Goal: Information Seeking & Learning: Learn about a topic

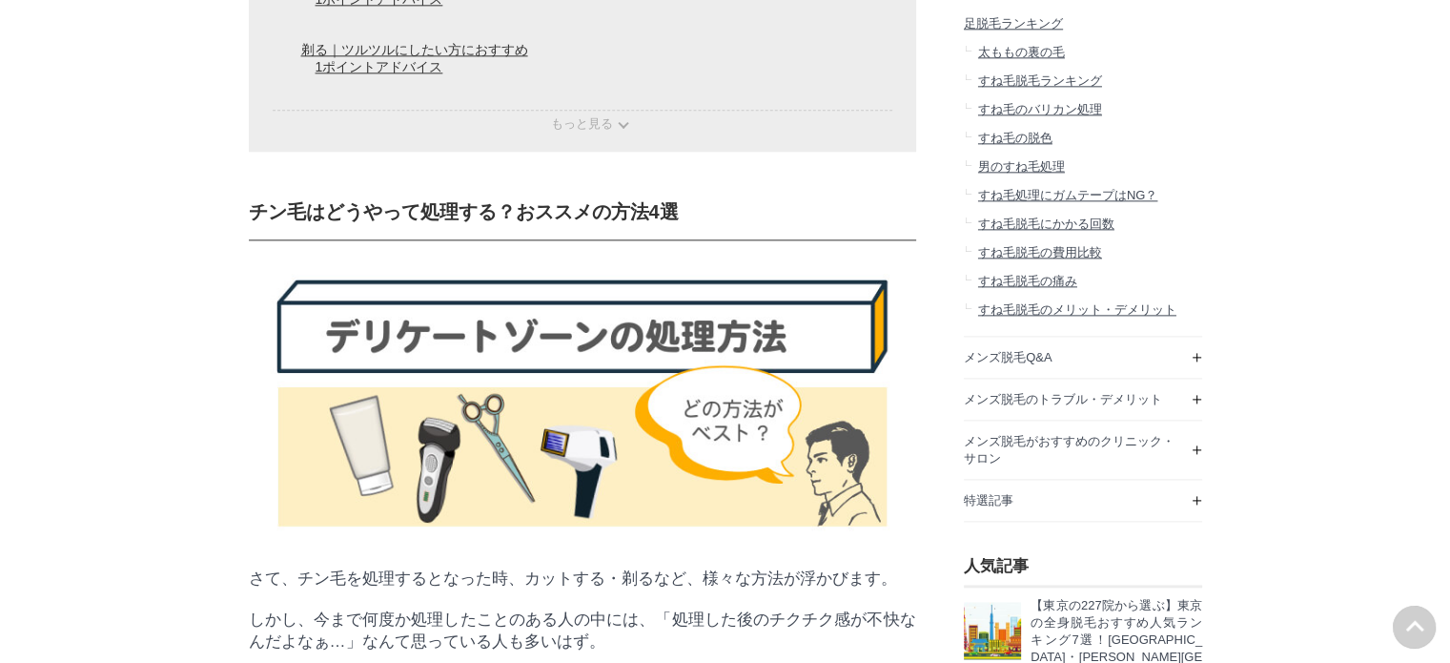
scroll to position [2384, 0]
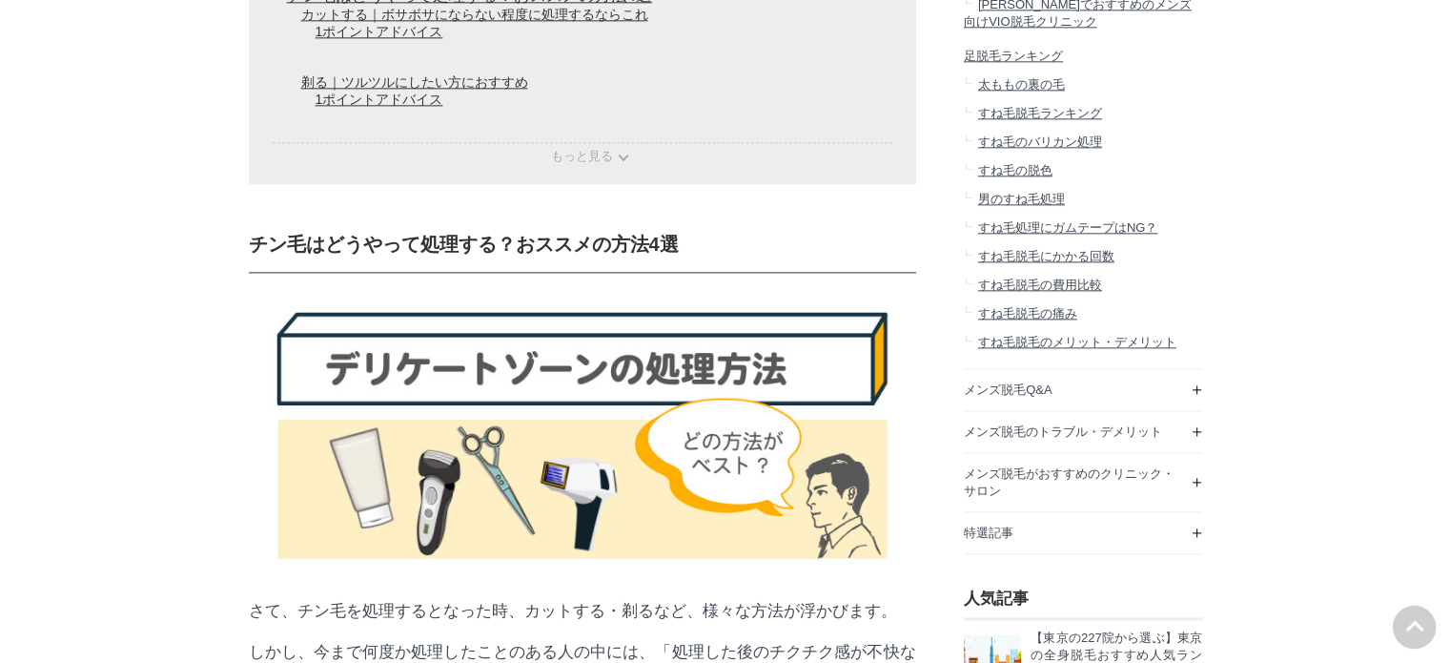
click at [573, 163] on span "もっと見る" at bounding box center [582, 156] width 62 height 14
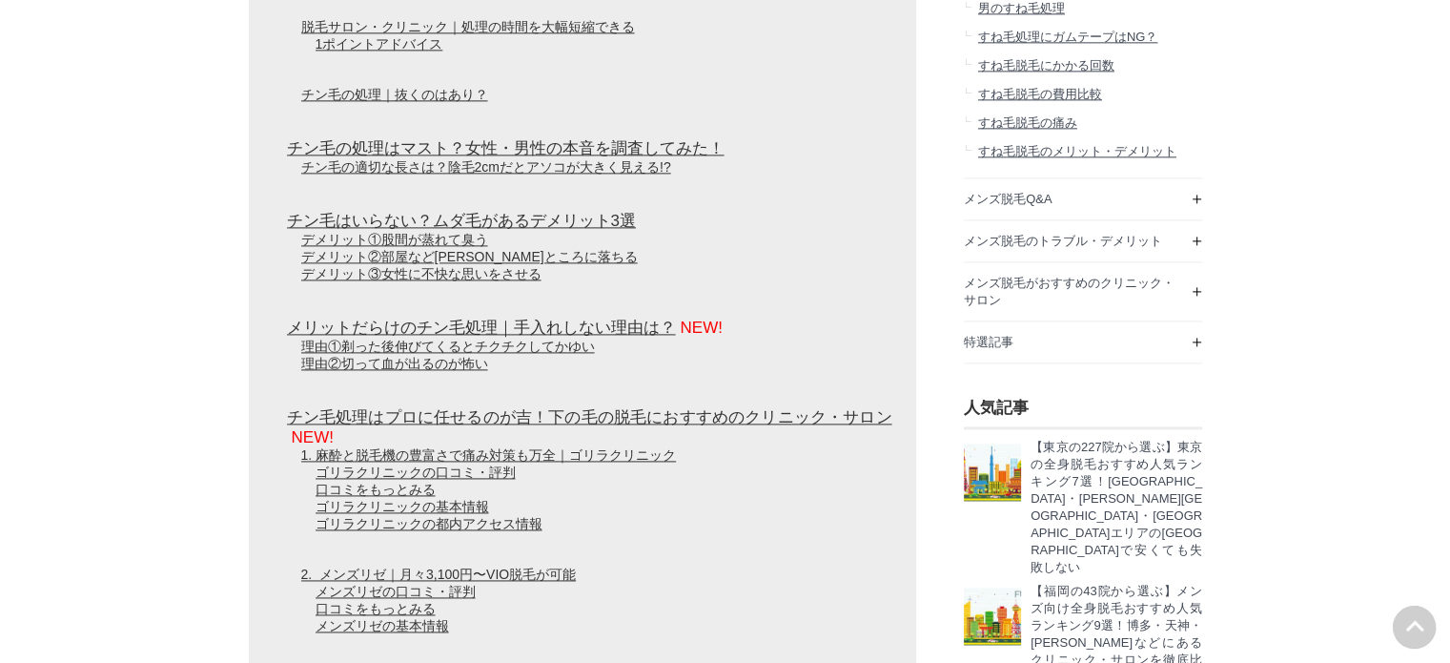
scroll to position [2670, 0]
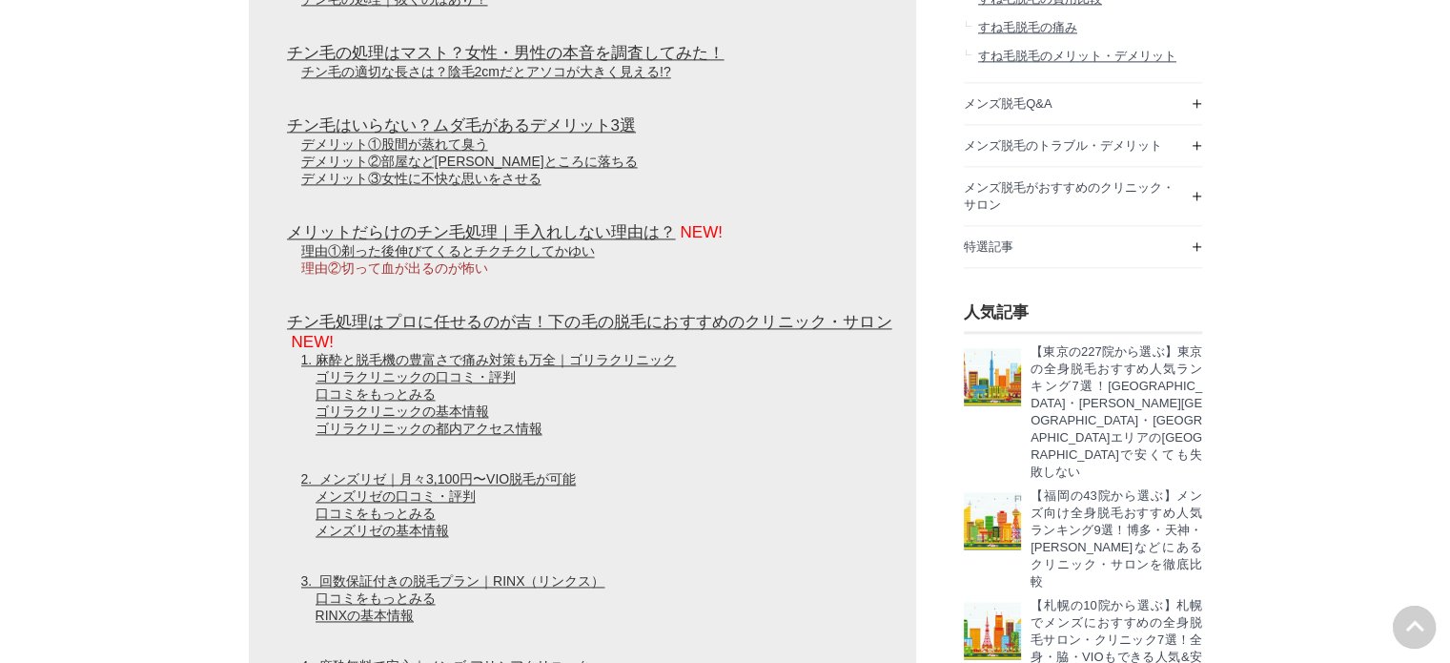
click at [422, 276] on link "理由②切って血が出るのが怖い" at bounding box center [394, 267] width 187 height 15
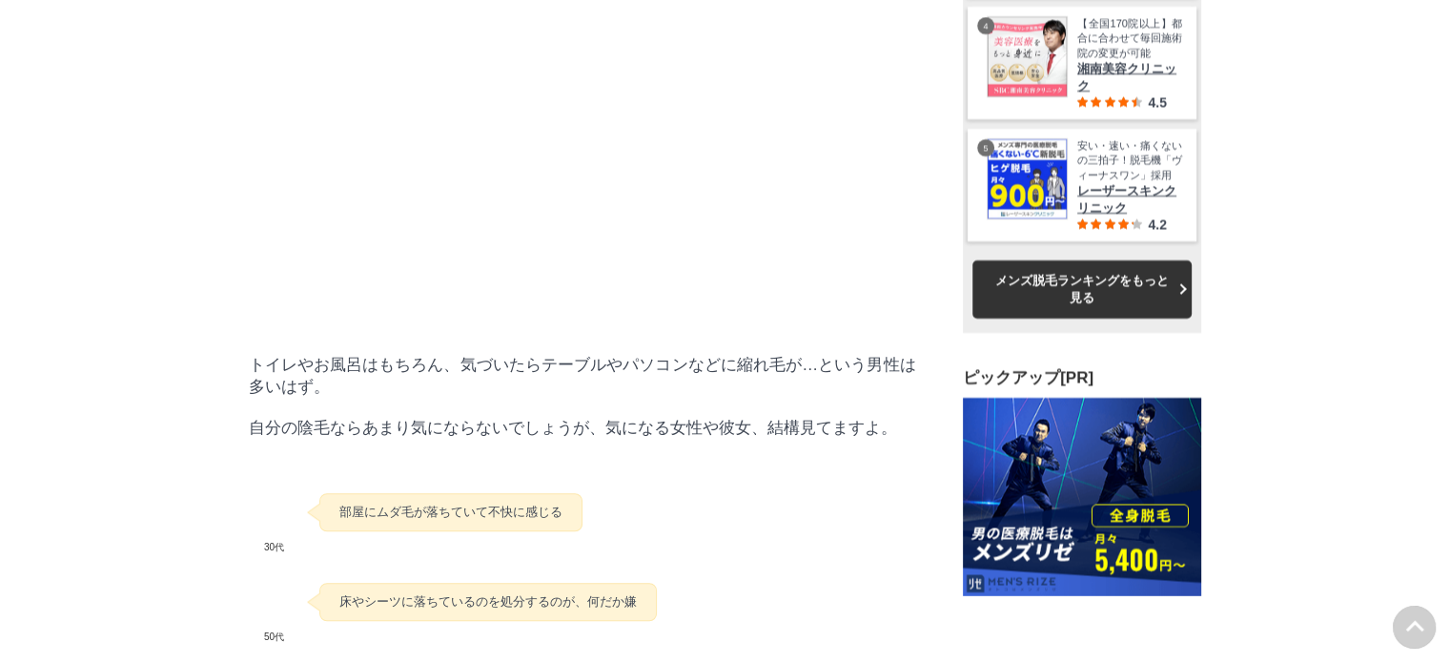
scroll to position [0, 0]
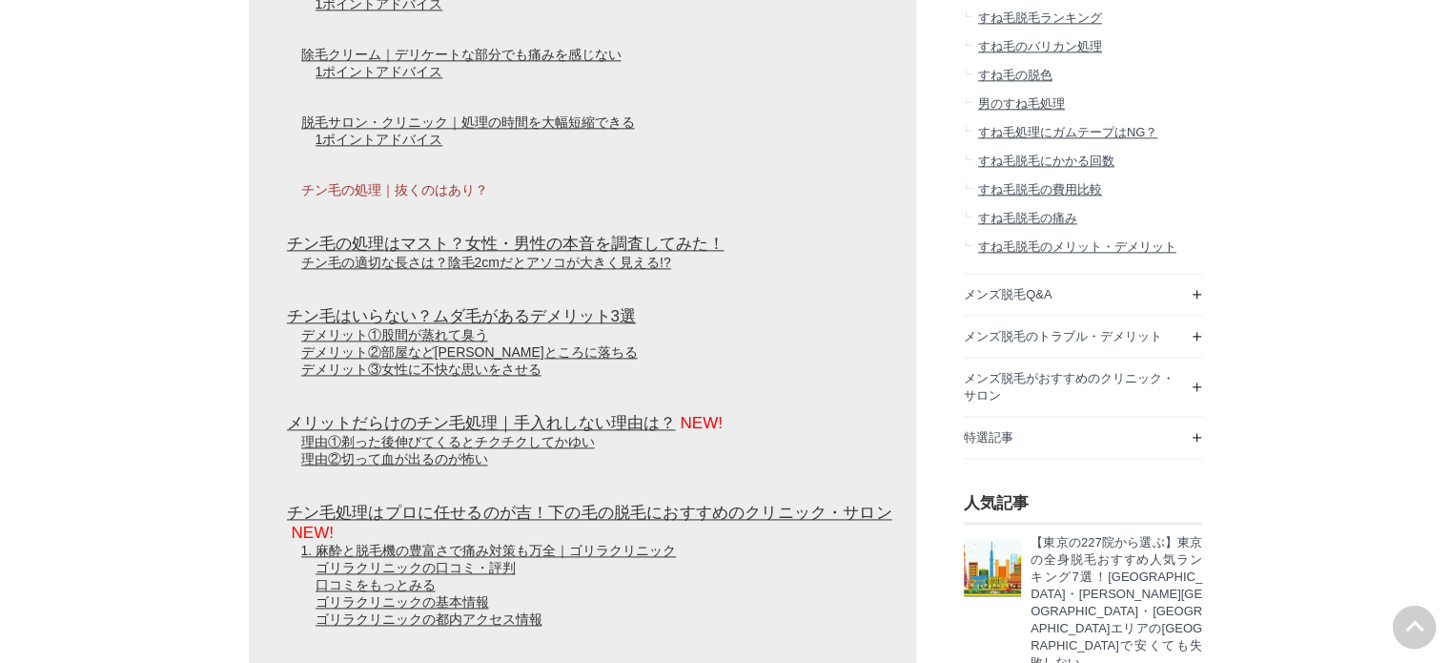
click at [339, 197] on link "チン毛の処理｜抜くのはあり？" at bounding box center [394, 189] width 187 height 15
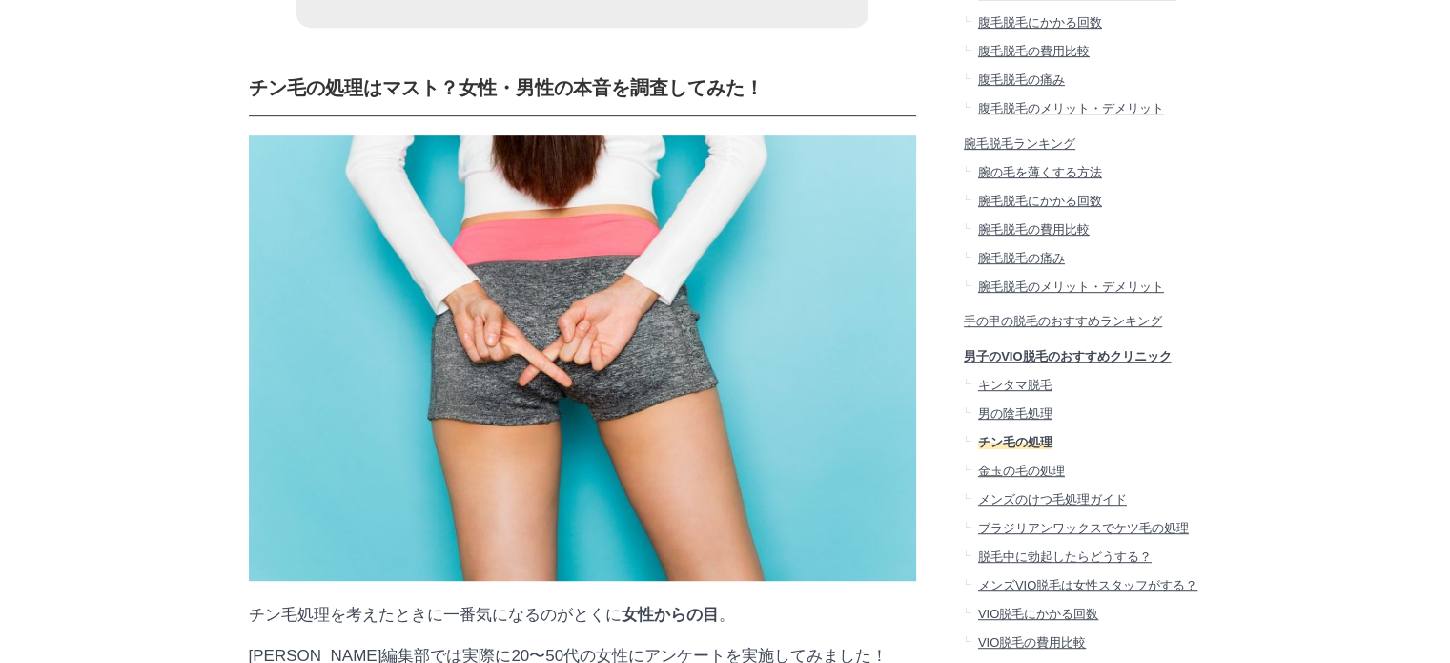
drag, startPoint x: 217, startPoint y: 296, endPoint x: 240, endPoint y: 298, distance: 23.1
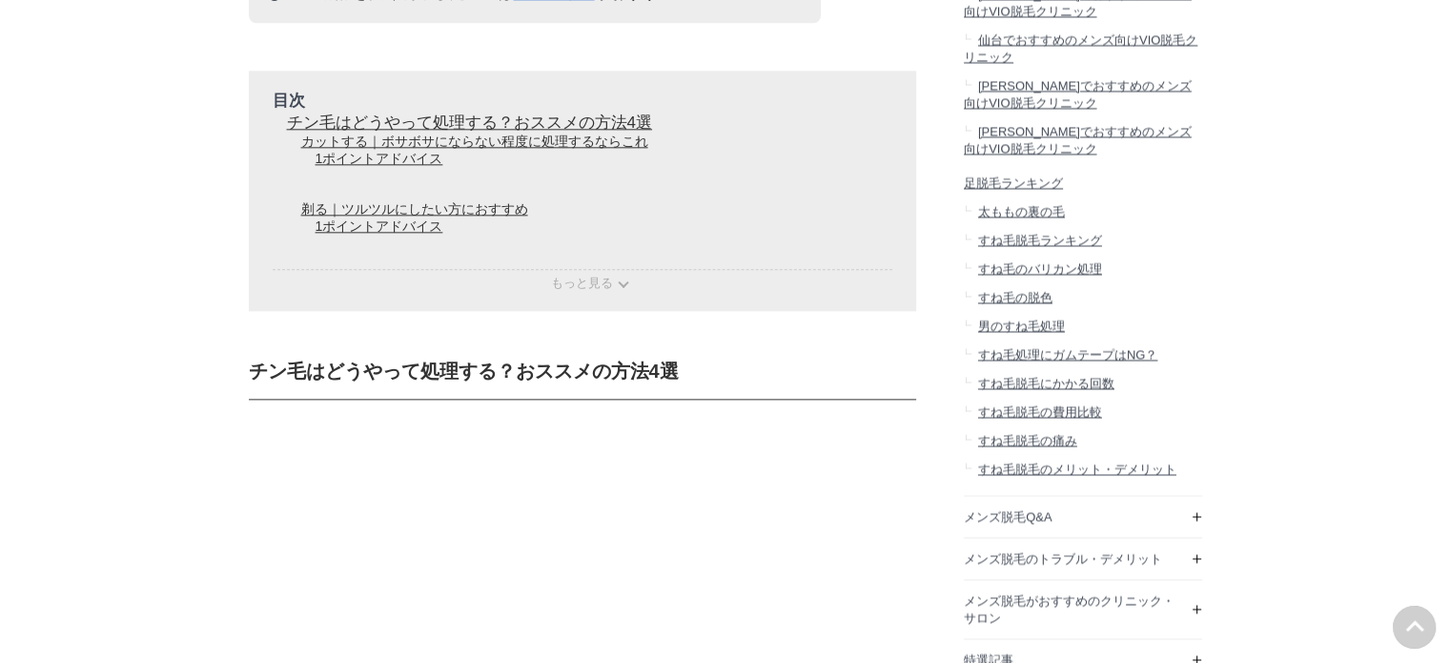
scroll to position [54153, 94388]
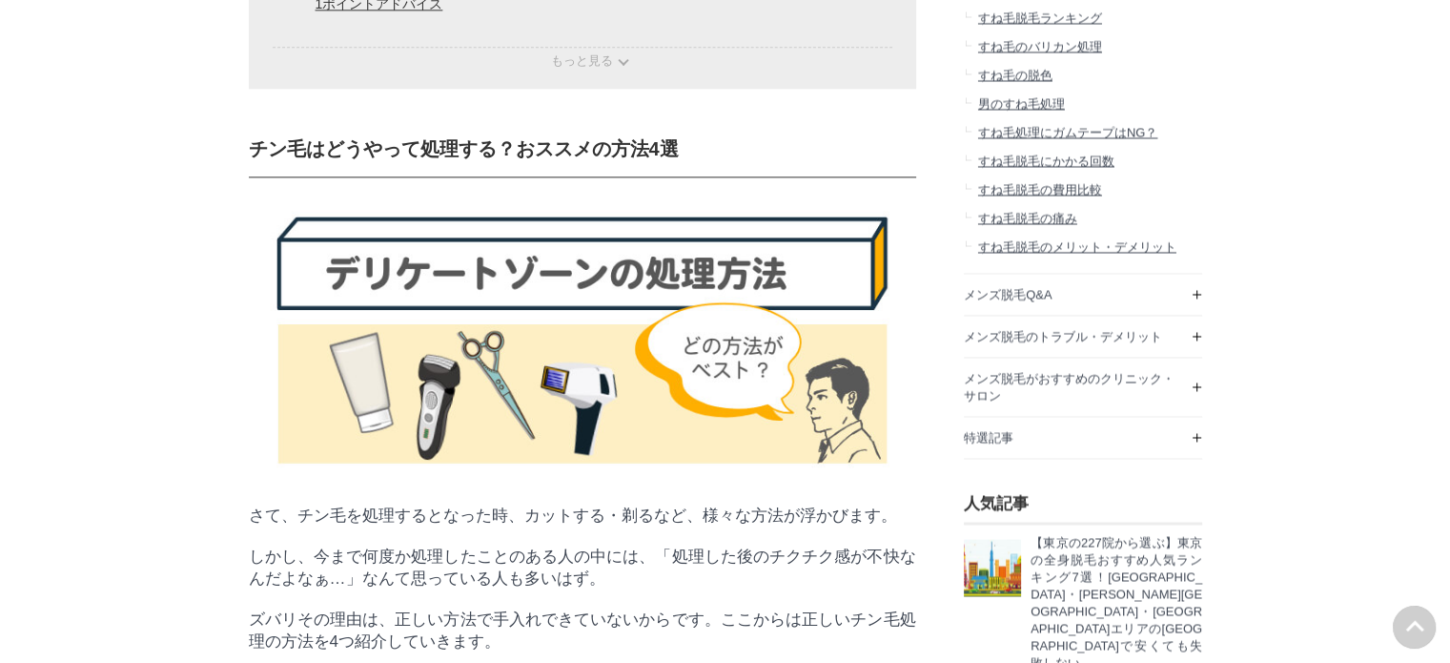
click at [599, 70] on p "もっと見る" at bounding box center [583, 58] width 620 height 23
click at [601, 68] on span "もっと見る" at bounding box center [582, 60] width 62 height 14
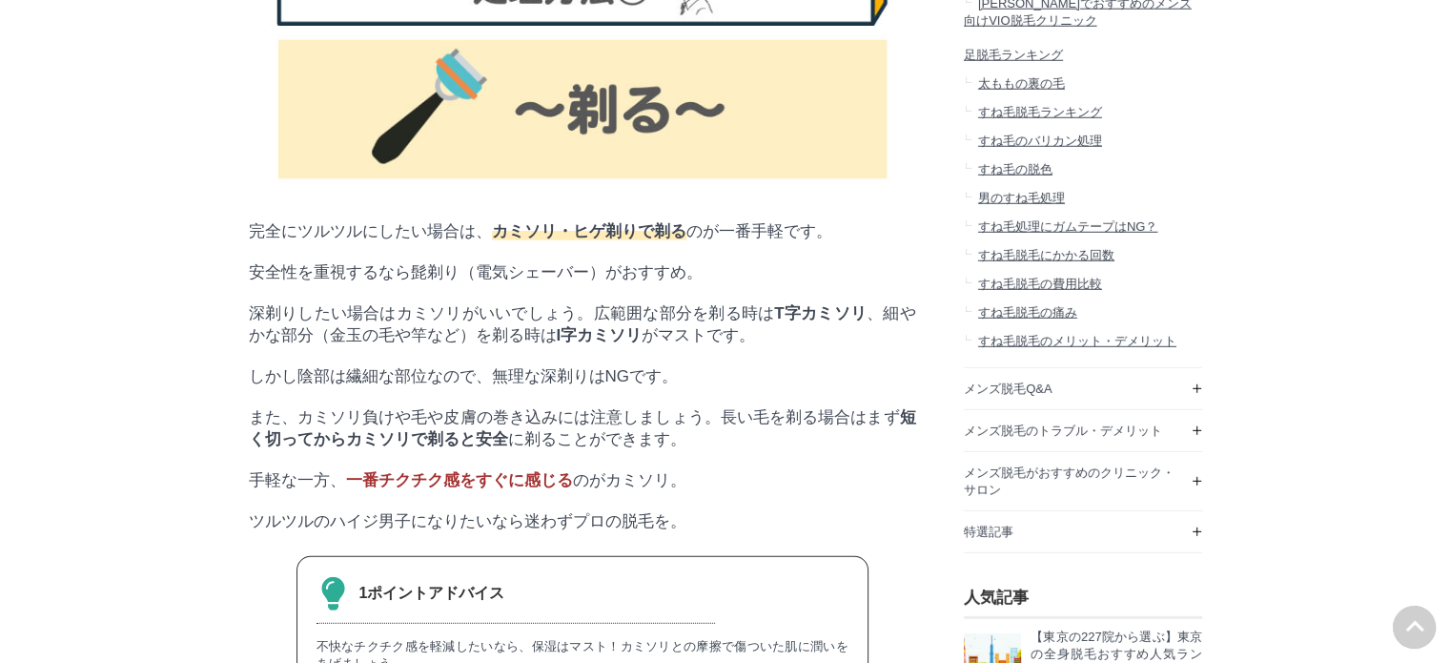
scroll to position [4993, 0]
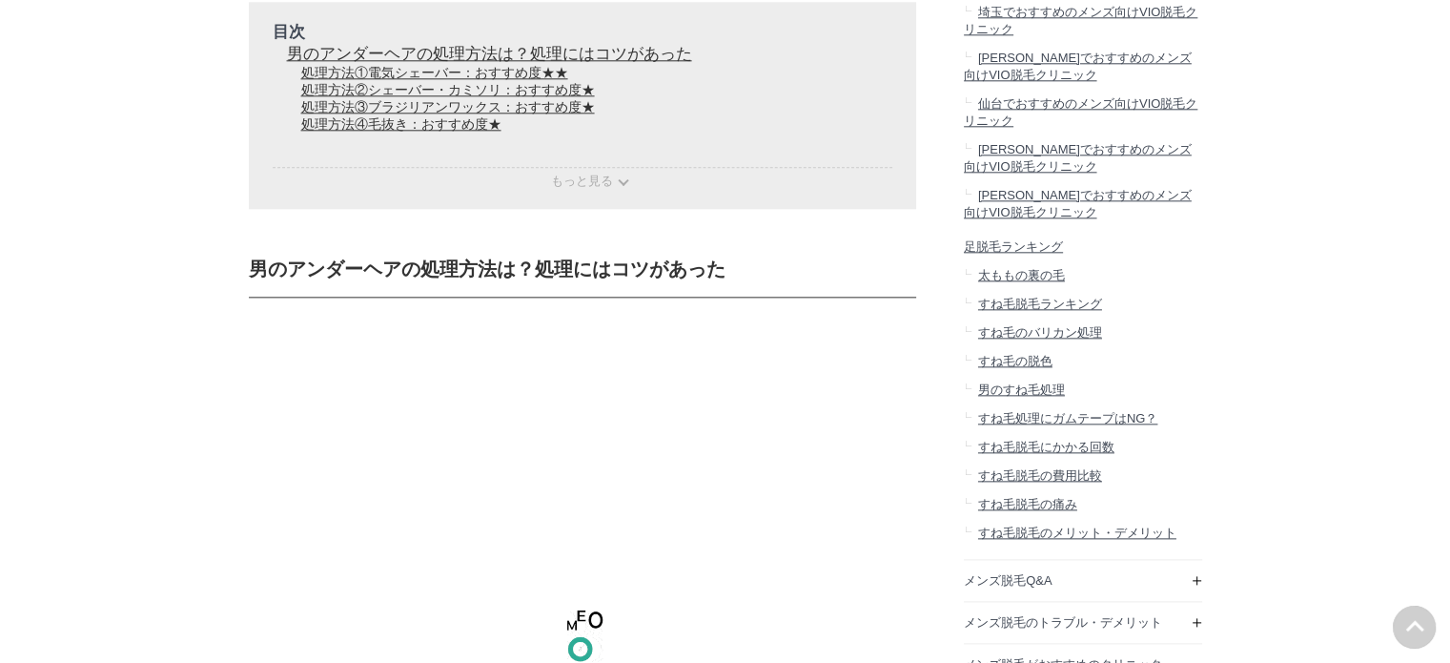
scroll to position [58458, 94388]
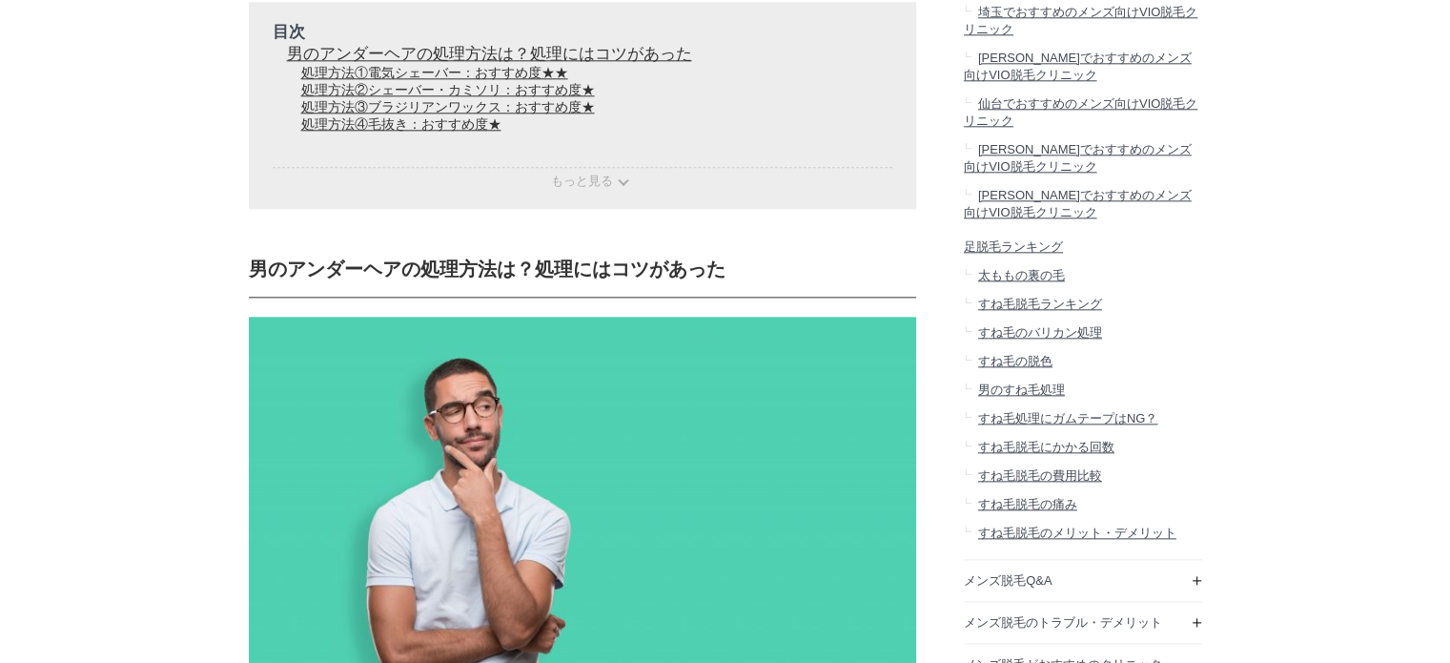
click at [607, 188] on span "もっと見る" at bounding box center [582, 181] width 62 height 14
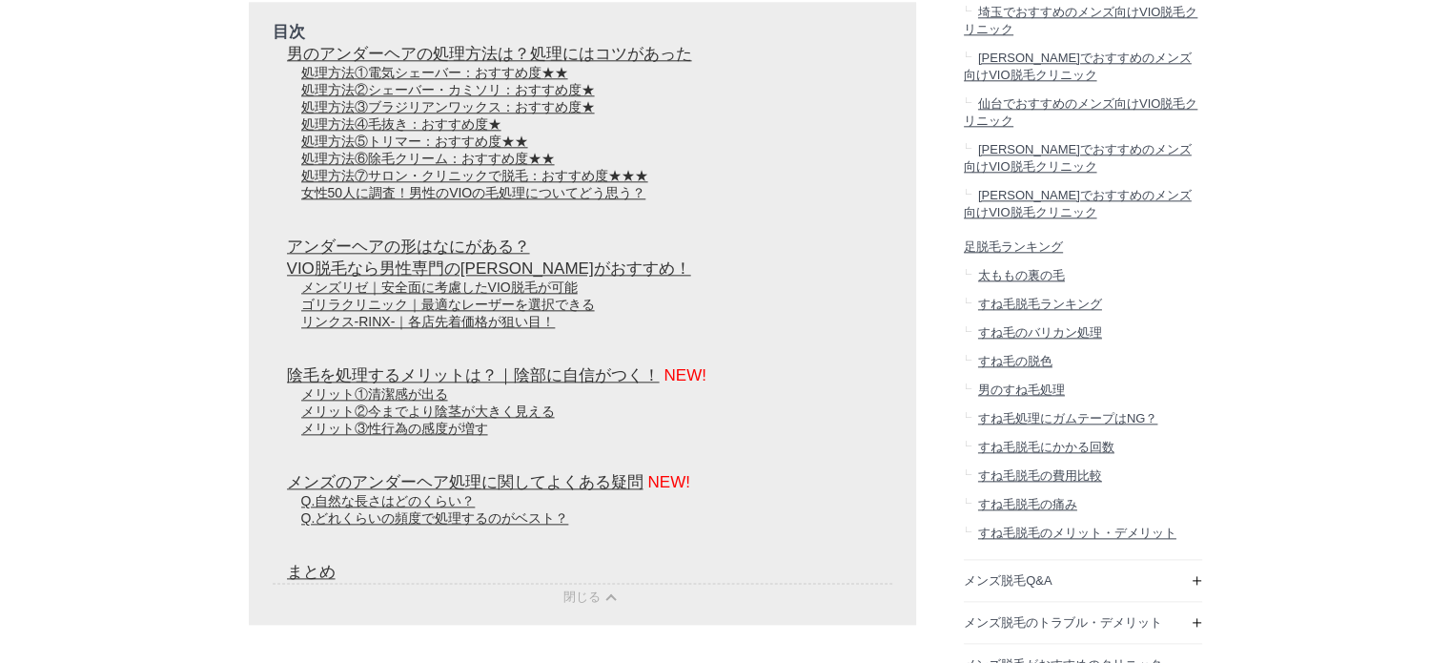
scroll to position [37368, 953]
click at [374, 183] on link "処理方法⑦サロン・クリニックで脱毛：おすすめ度★★★" at bounding box center [474, 175] width 347 height 15
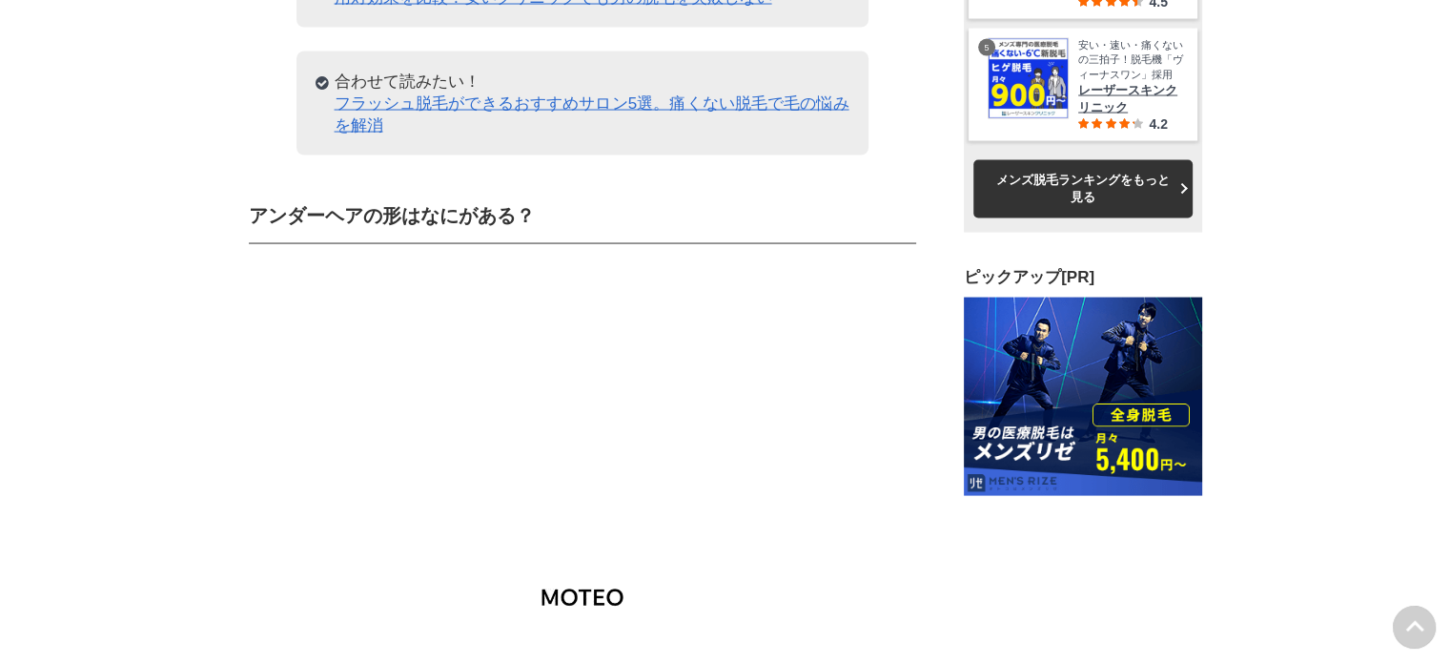
scroll to position [0, 0]
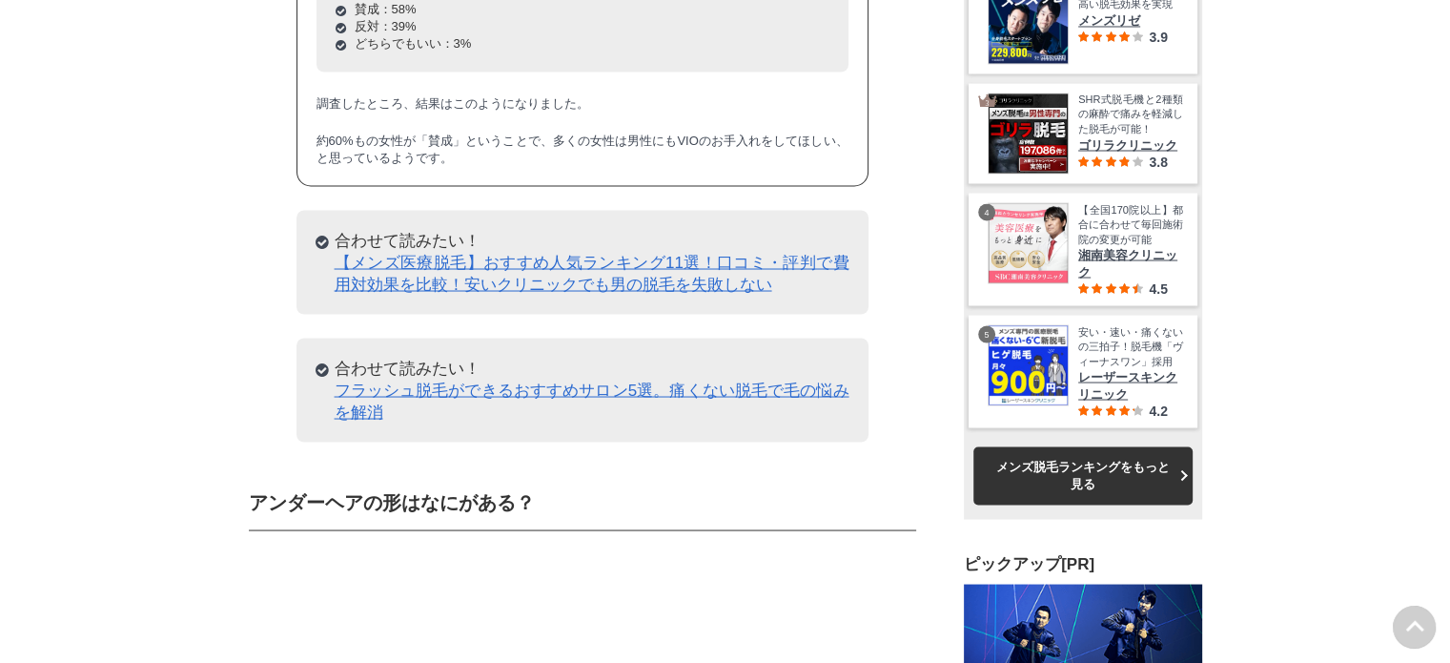
drag, startPoint x: 629, startPoint y: 316, endPoint x: 686, endPoint y: 316, distance: 57.2
drag, startPoint x: 554, startPoint y: 240, endPoint x: 545, endPoint y: 235, distance: 9.8
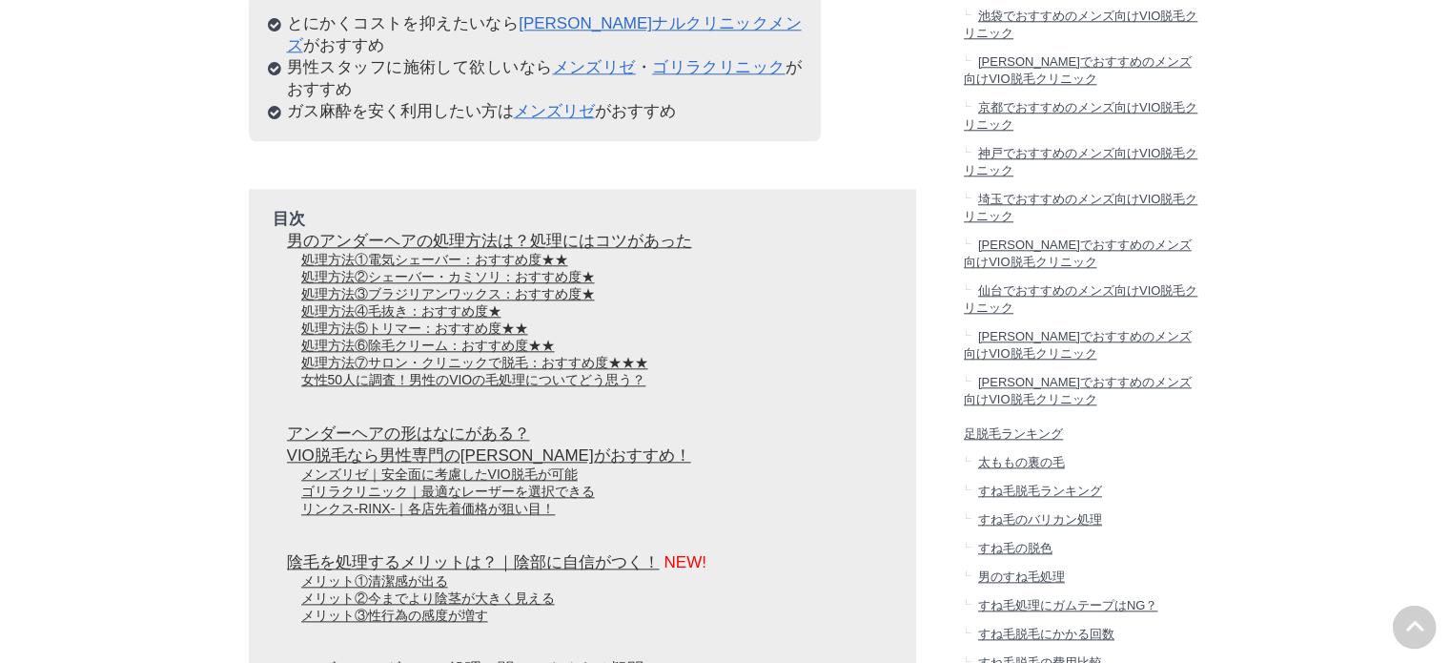
scroll to position [2002, 0]
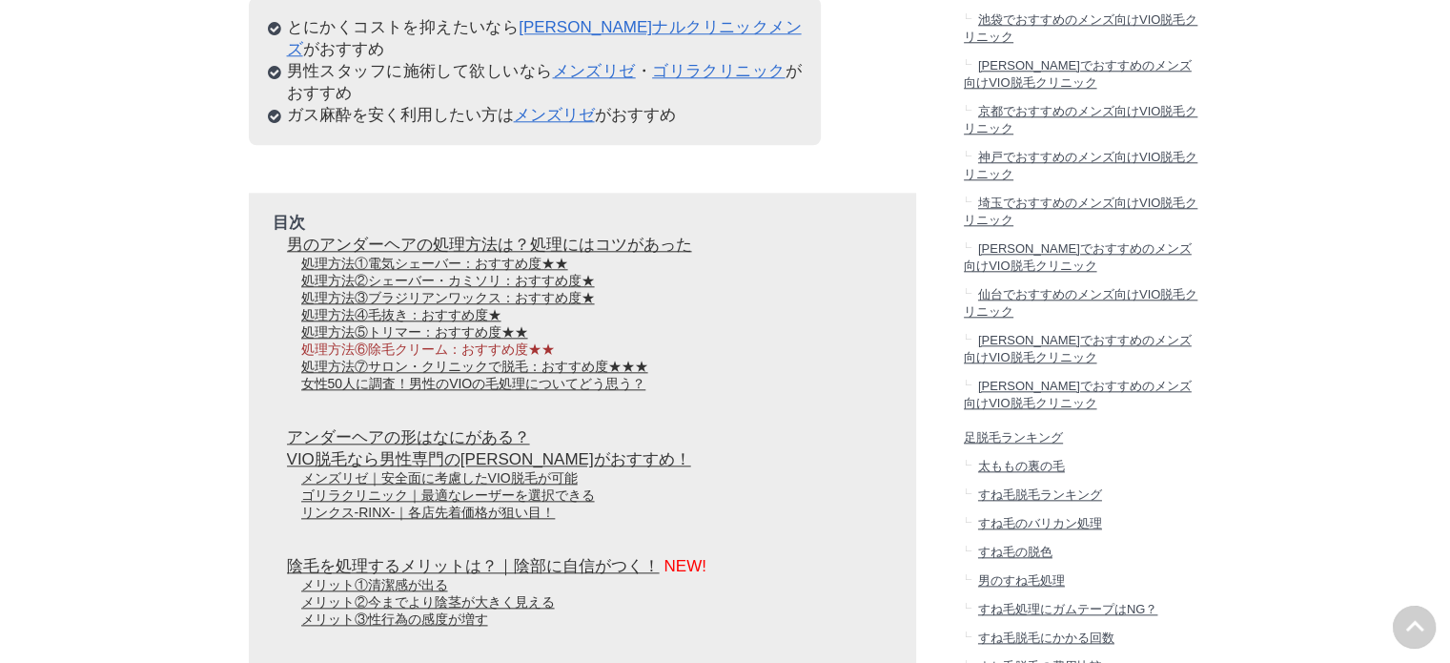
click at [423, 357] on link "処理方法⑥除毛クリーム：おすすめ度★★" at bounding box center [428, 348] width 254 height 15
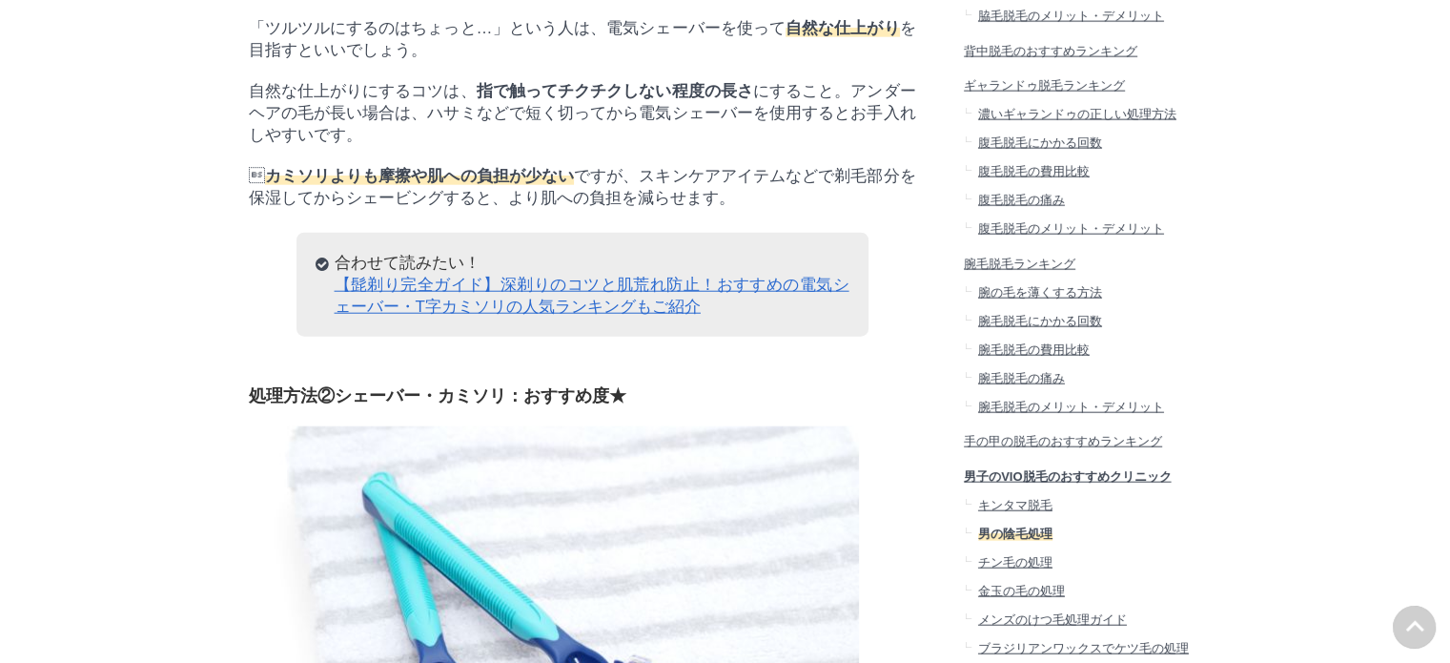
scroll to position [5088, 0]
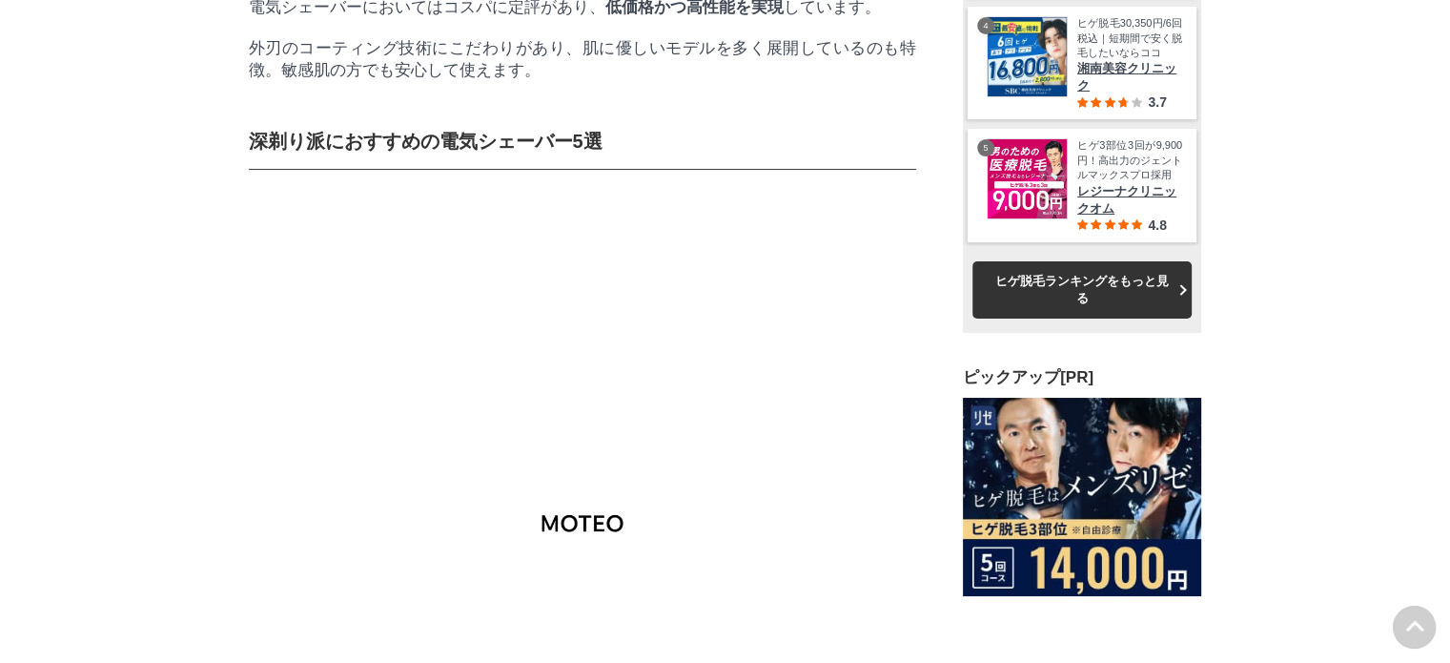
scroll to position [8009, 0]
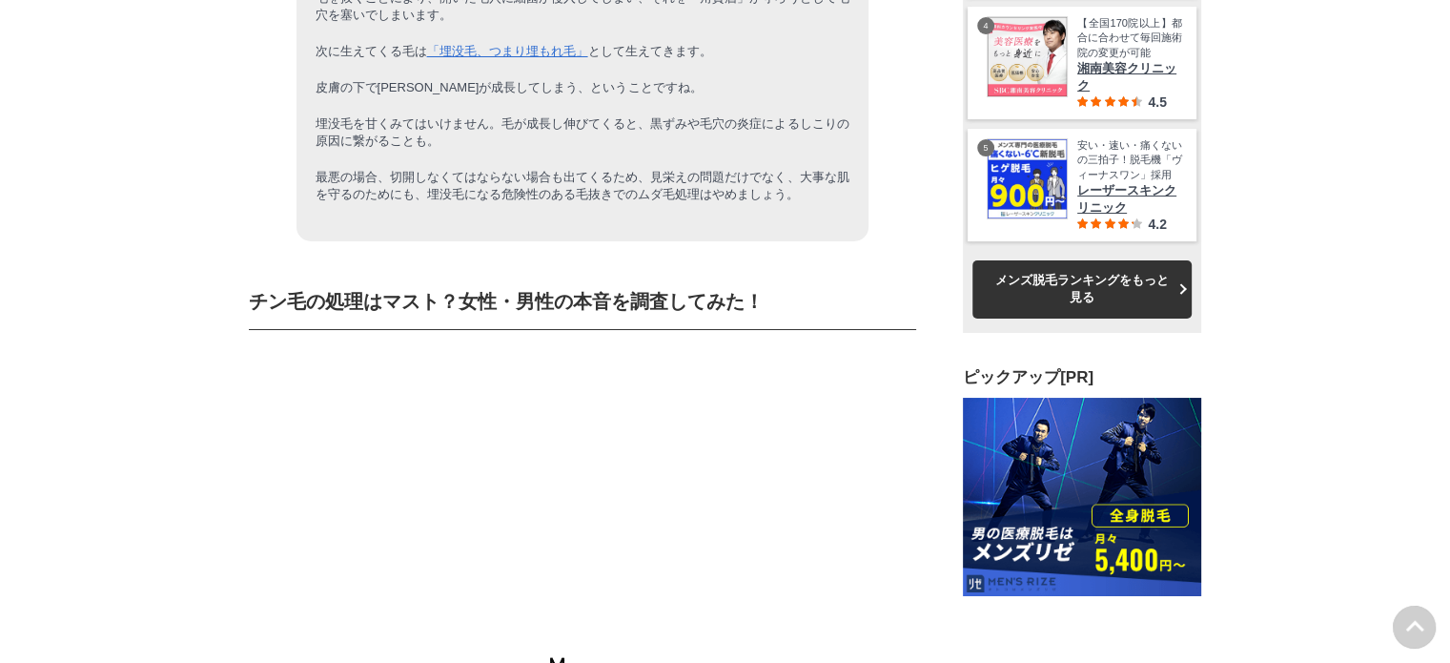
scroll to position [7151, 0]
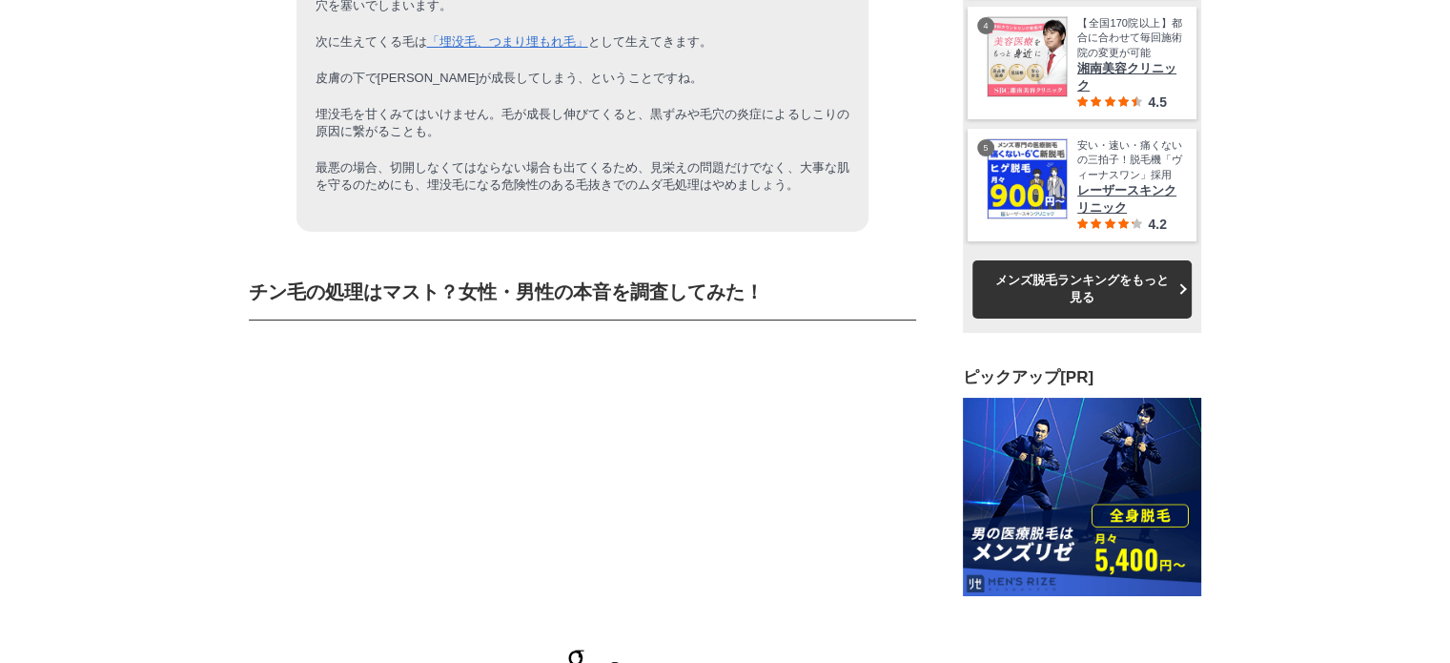
drag, startPoint x: 465, startPoint y: 318, endPoint x: 571, endPoint y: 317, distance: 105.8
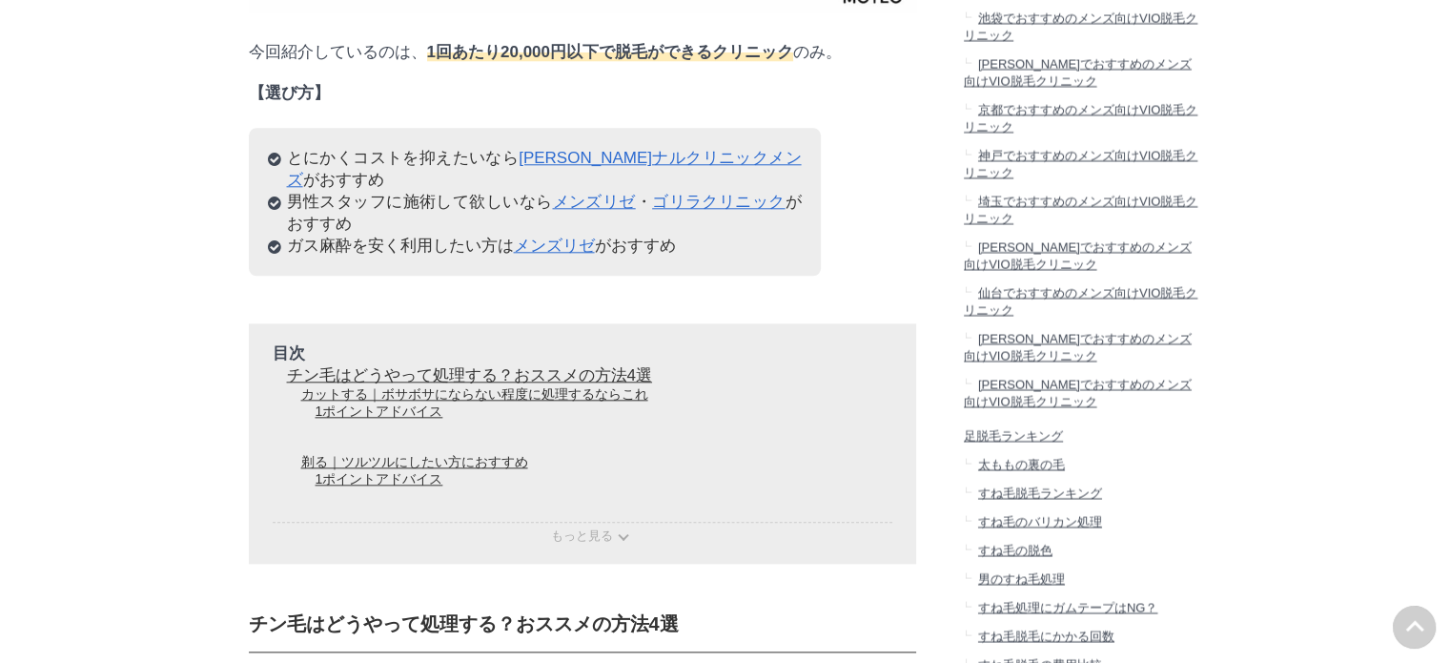
scroll to position [2002, 0]
click at [641, 191] on link "[PERSON_NAME]ナルクリニックメンズ" at bounding box center [544, 171] width 515 height 40
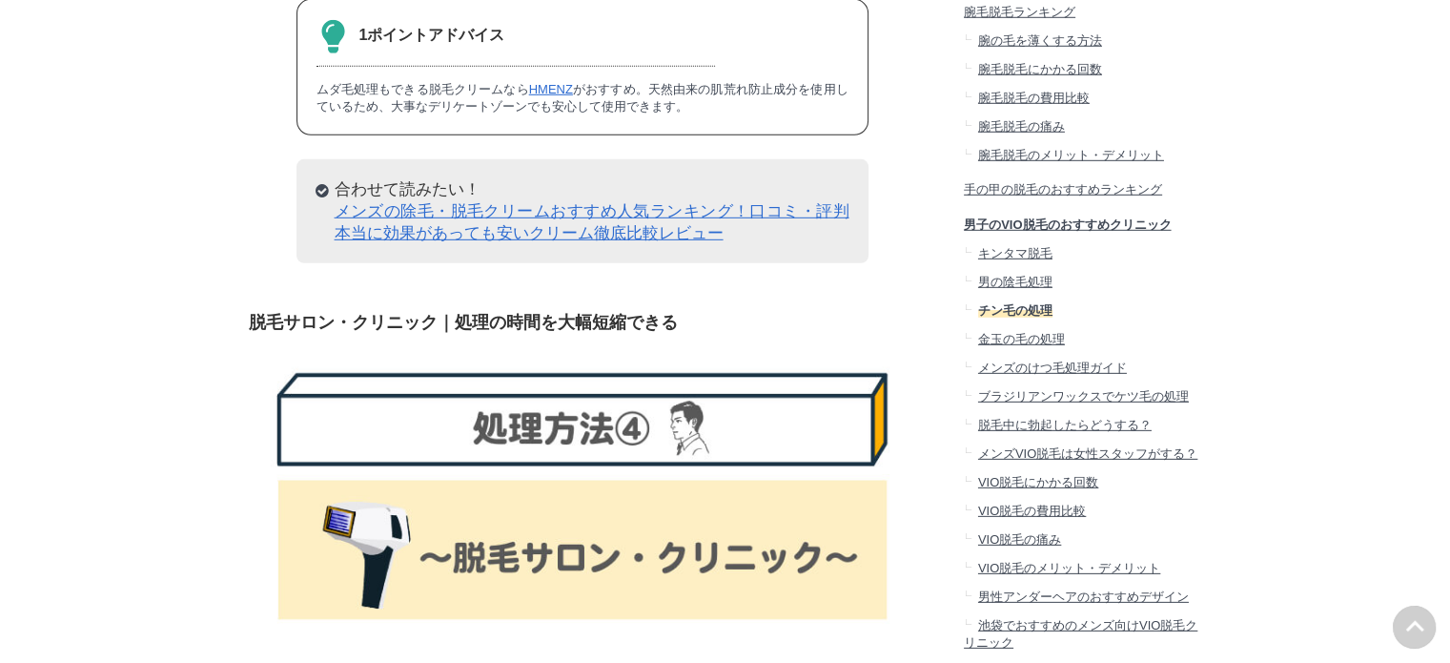
scroll to position [5698, 0]
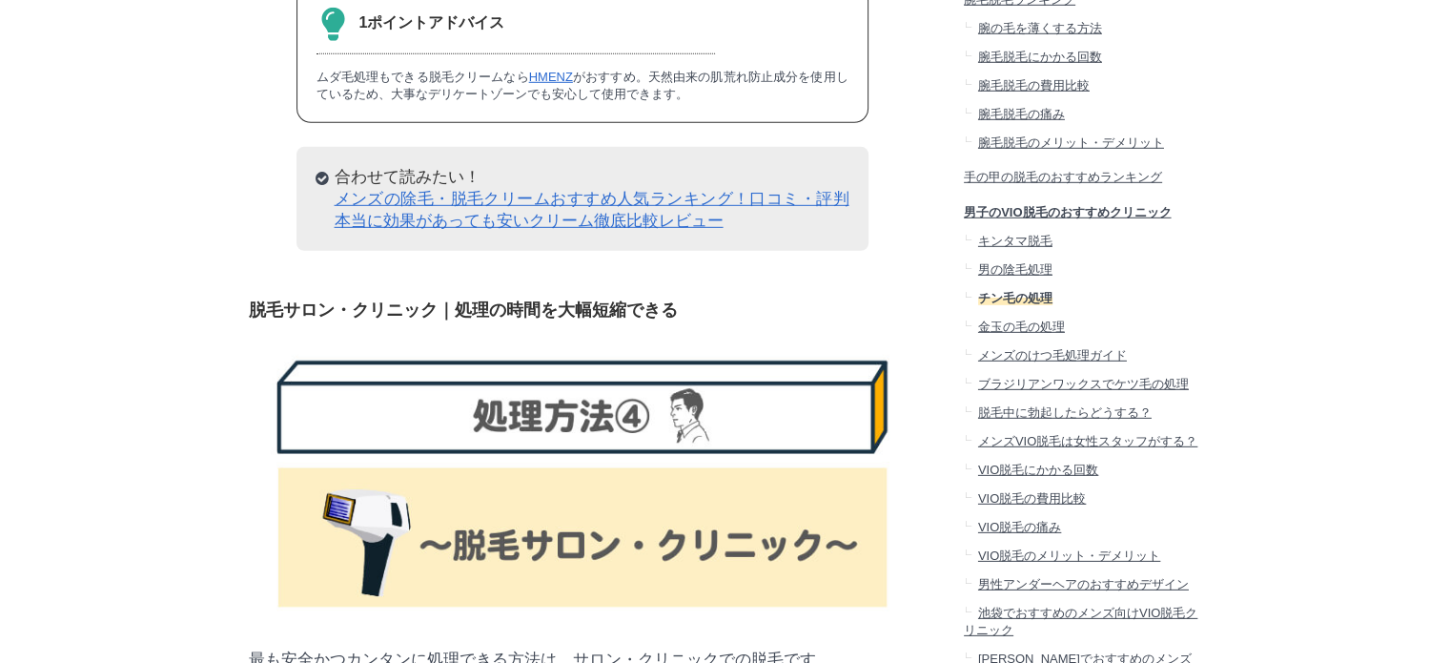
click at [643, 230] on link "メンズの除毛・脱毛クリームおすすめ人気ランキング！口コミ・評判本当に効果があっても安いクリーム徹底比較レビュー" at bounding box center [592, 210] width 515 height 40
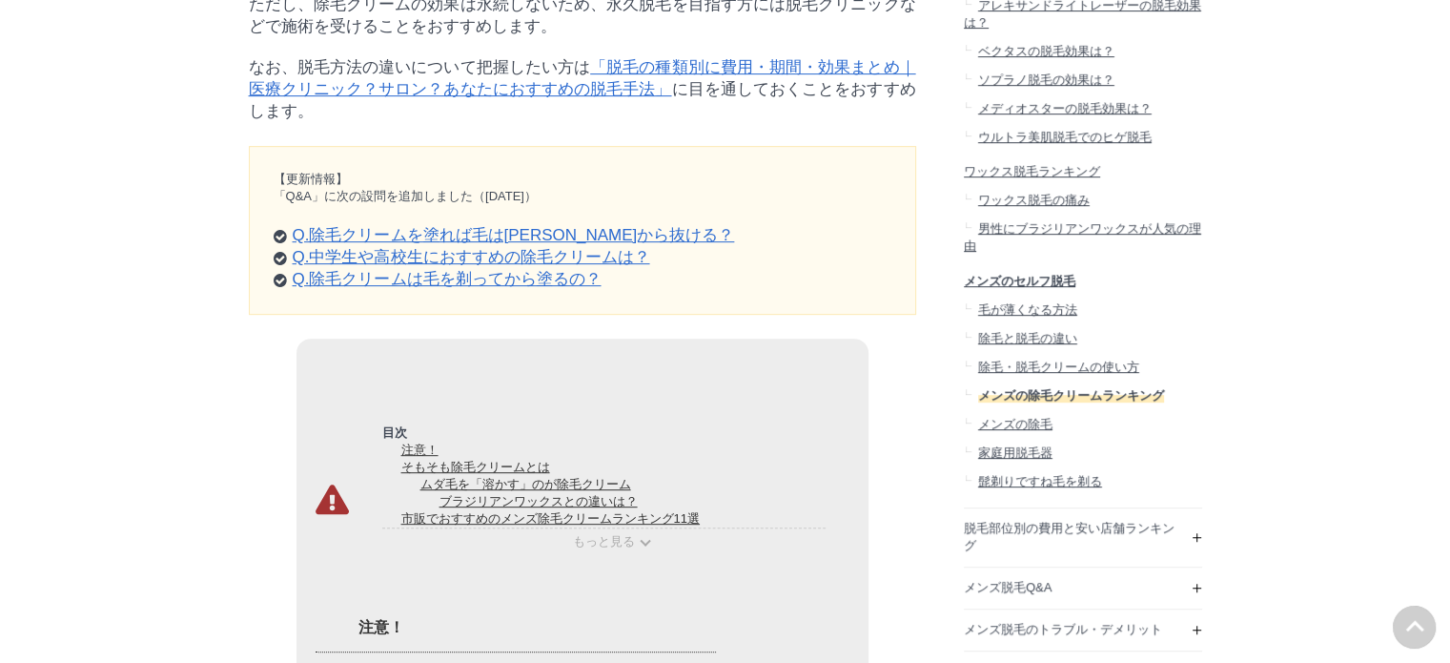
scroll to position [1049, 0]
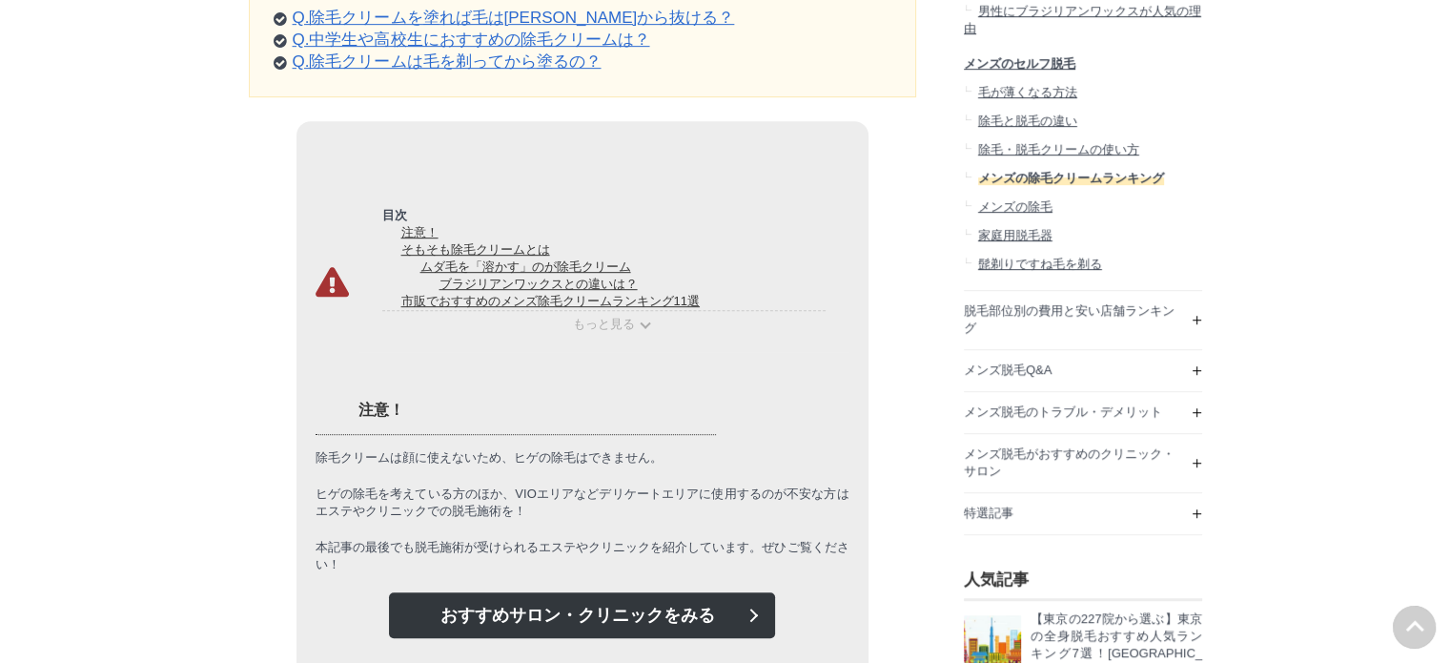
click at [439, 71] on link "Q.除毛クリームは毛を剃ってから塗るの？" at bounding box center [447, 61] width 309 height 18
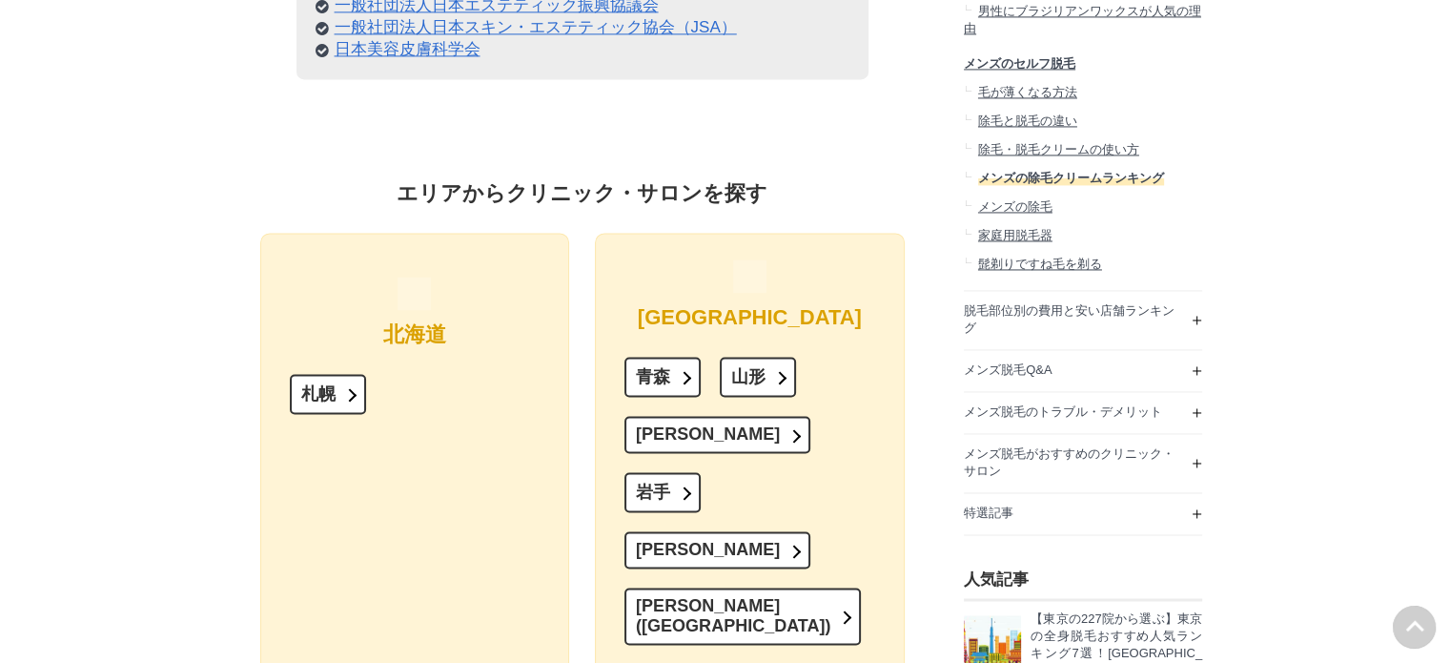
scroll to position [46445, 0]
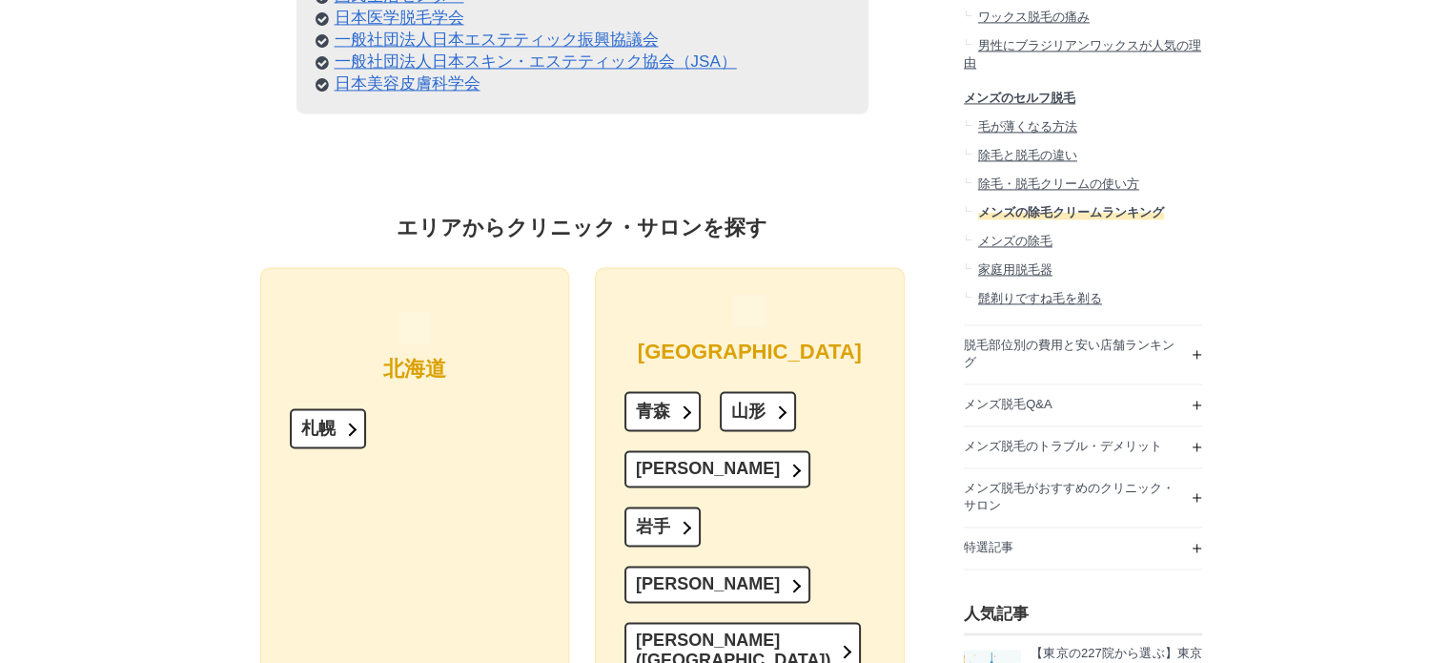
drag, startPoint x: 358, startPoint y: 278, endPoint x: 524, endPoint y: 299, distance: 168.2
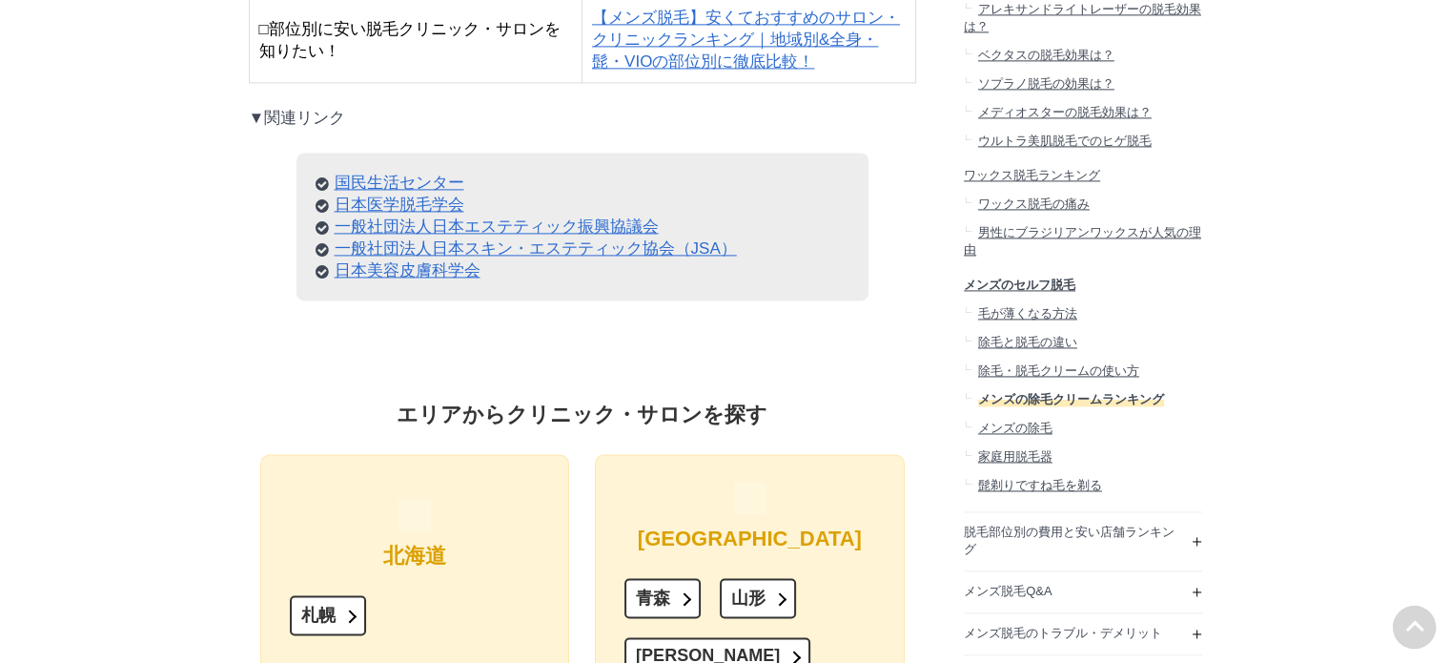
scroll to position [46255, 0]
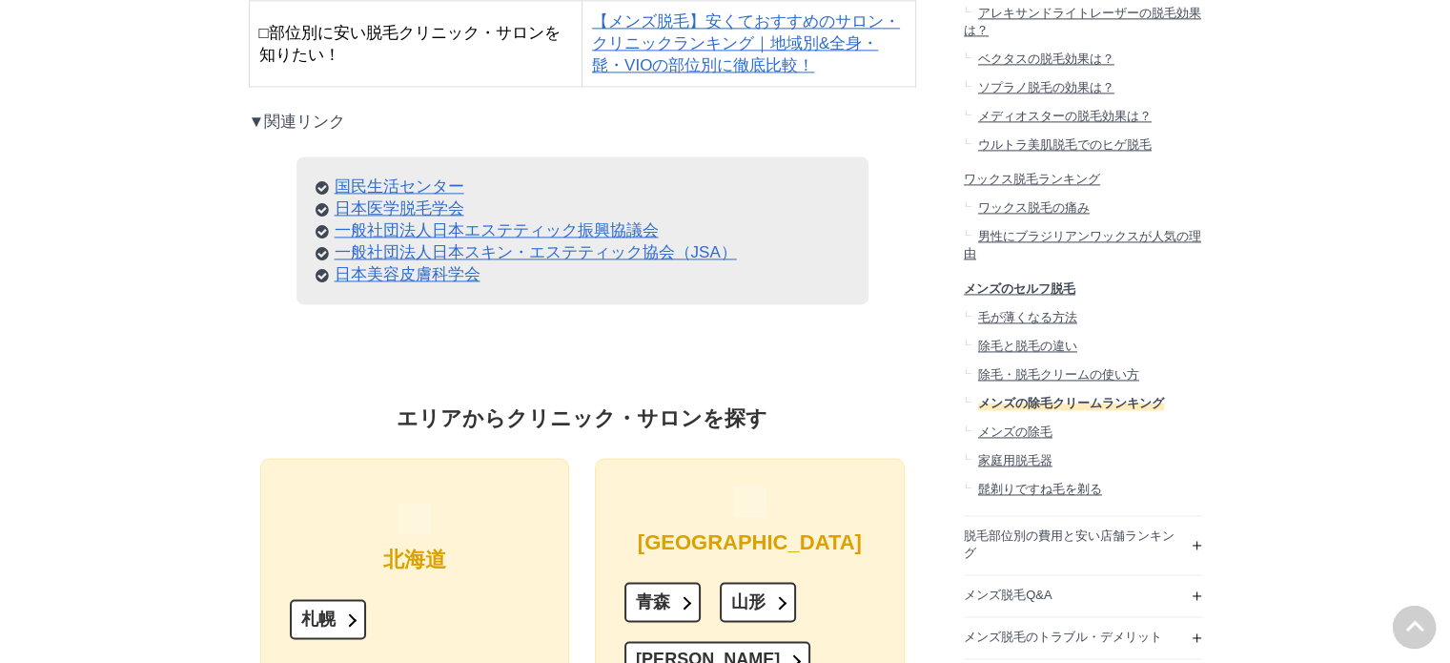
drag, startPoint x: 360, startPoint y: 476, endPoint x: 710, endPoint y: 479, distance: 349.9
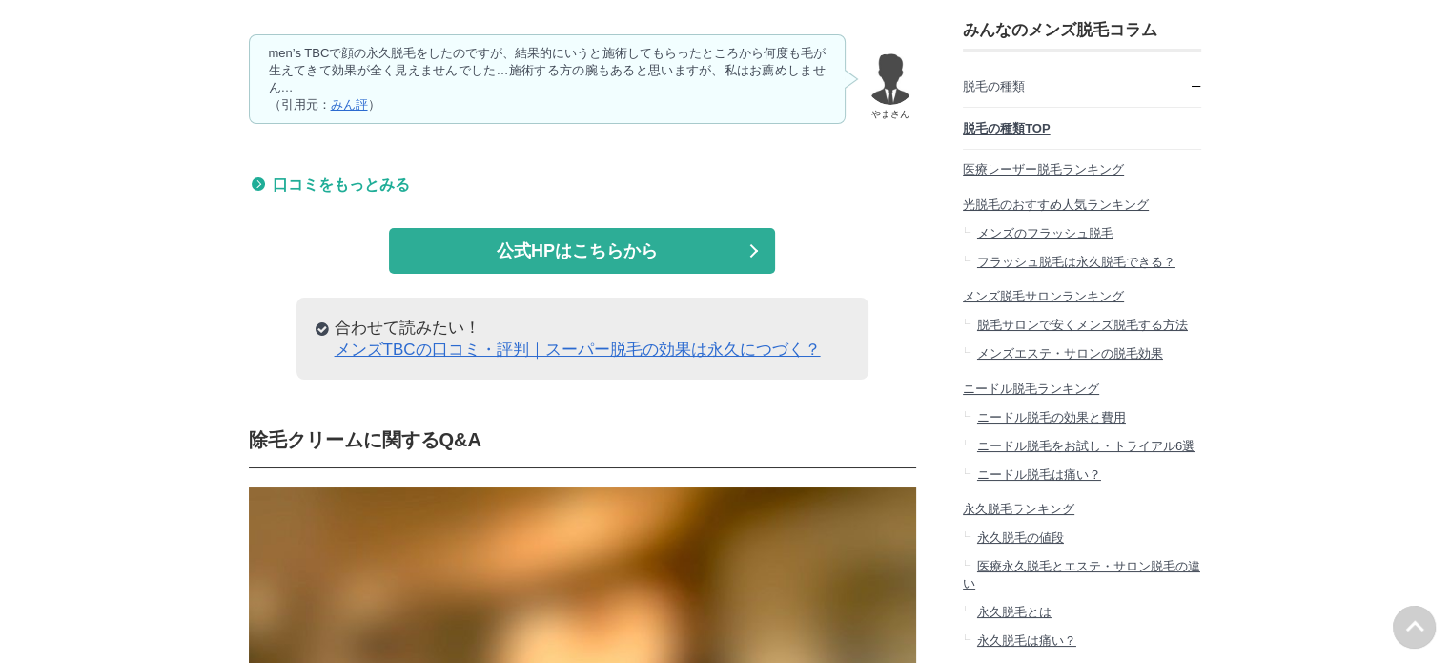
drag, startPoint x: 310, startPoint y: 396, endPoint x: 287, endPoint y: 388, distance: 24.1
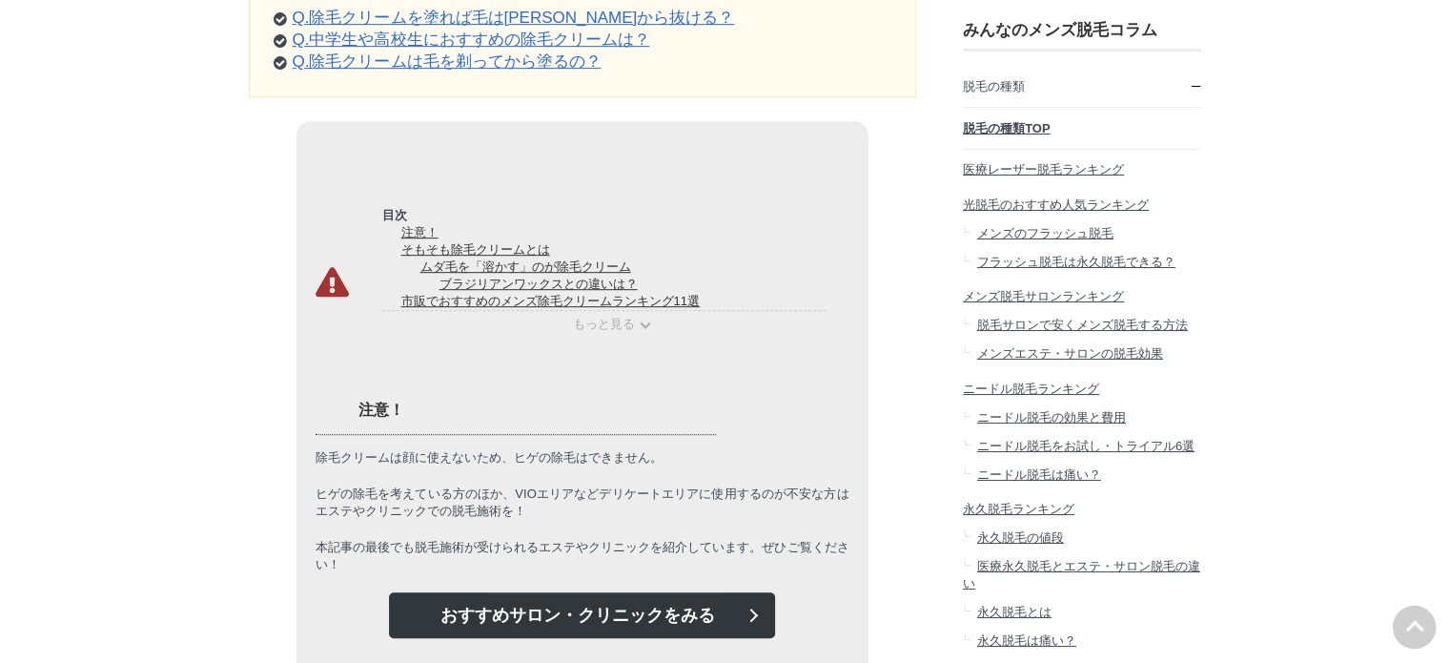
click at [607, 331] on span "もっと見る" at bounding box center [604, 324] width 62 height 14
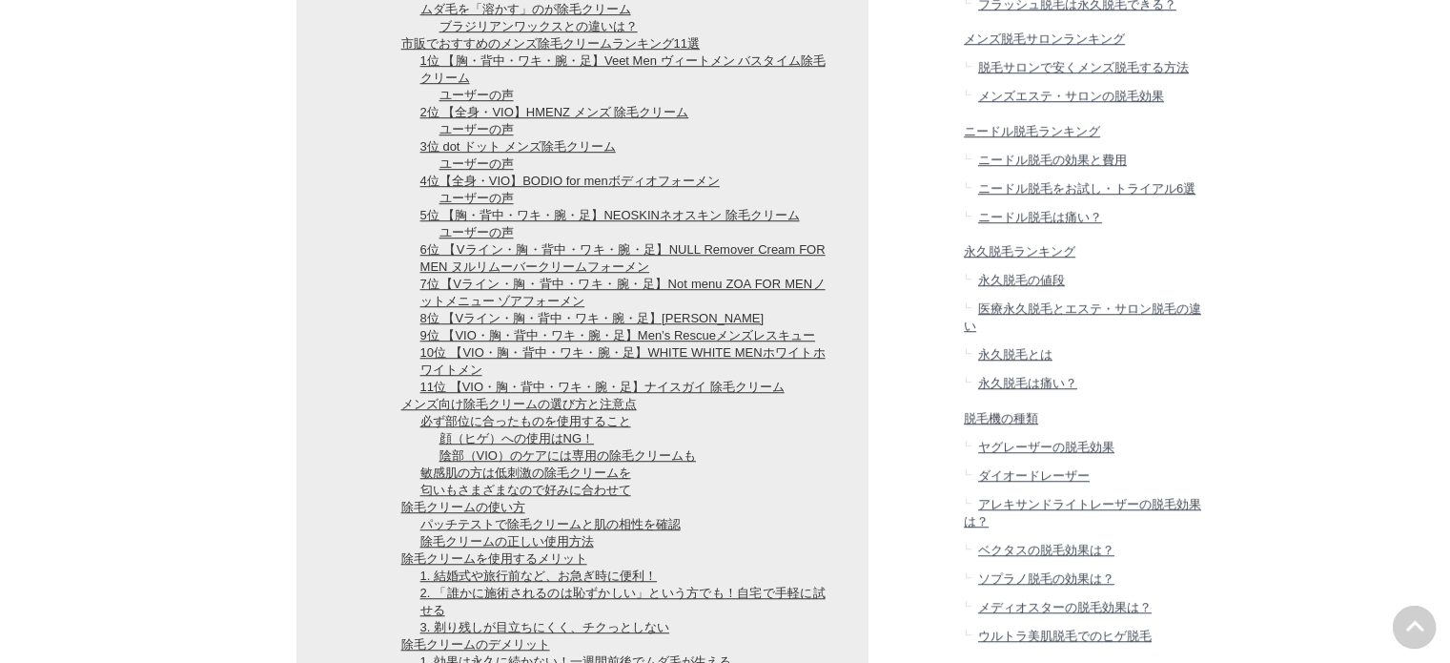
scroll to position [1430, 0]
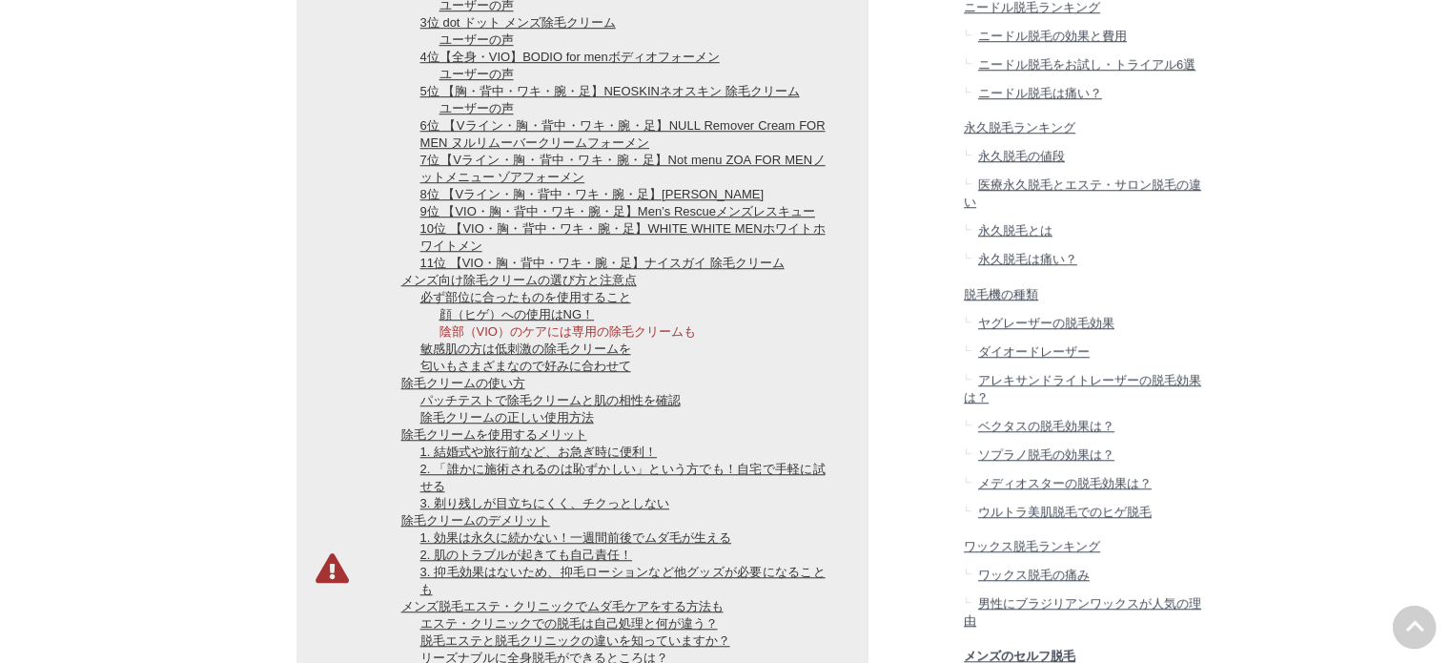
click at [546, 338] on link "陰部（VIO）のケアには専用の除毛クリームも" at bounding box center [568, 331] width 256 height 14
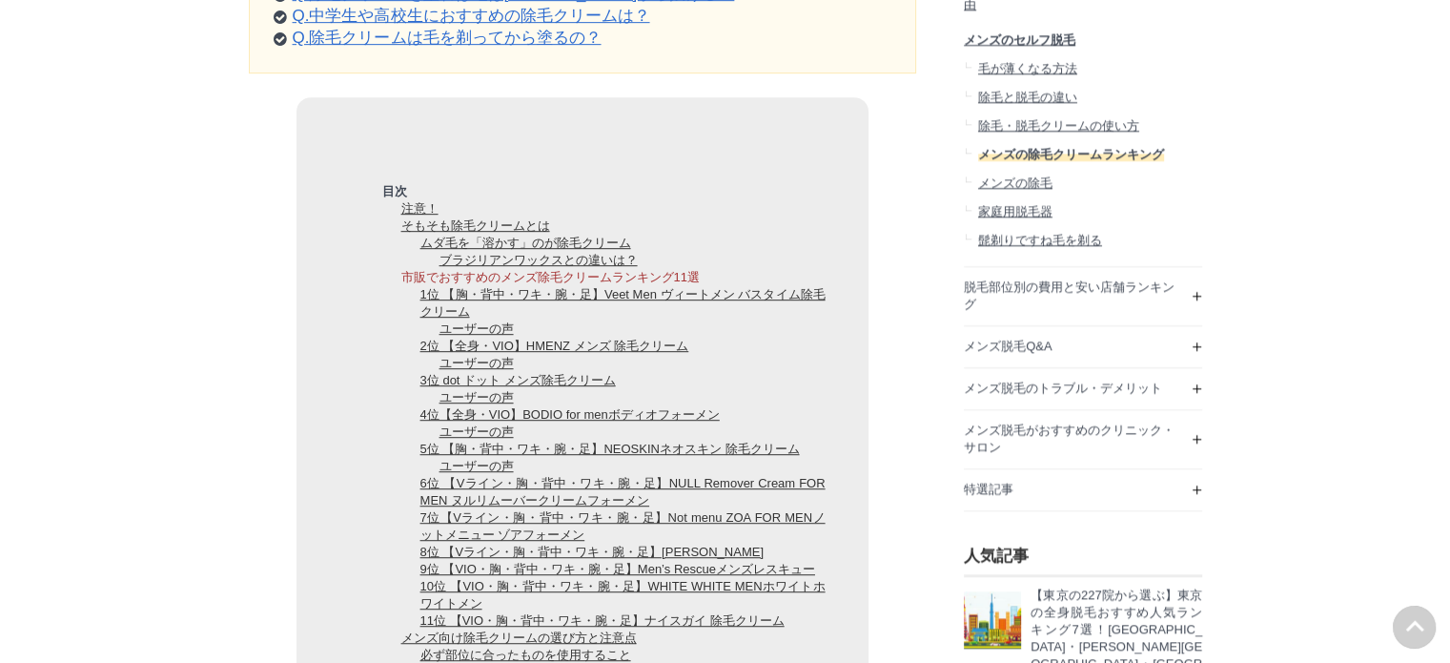
scroll to position [1335, 0]
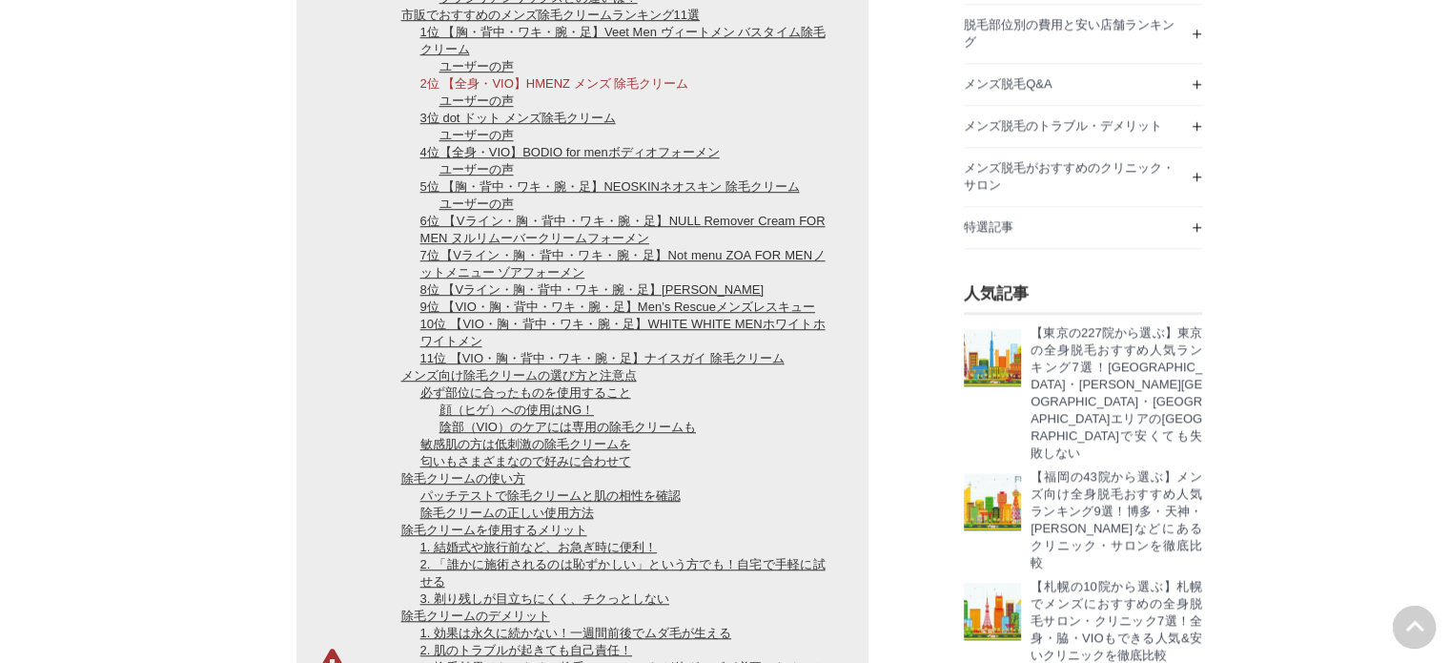
click at [550, 91] on link "2位 【全身・VIO】HMENZ メンズ 除毛クリーム" at bounding box center [554, 83] width 269 height 14
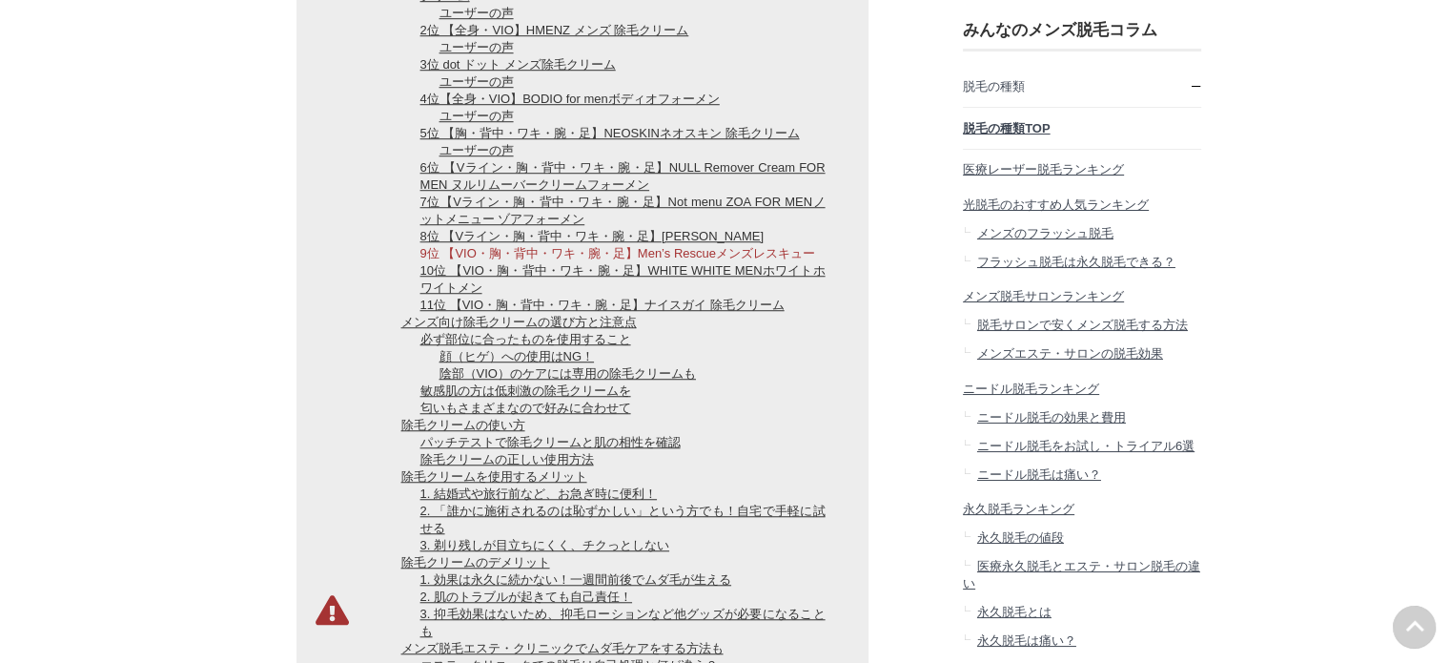
scroll to position [1231, 0]
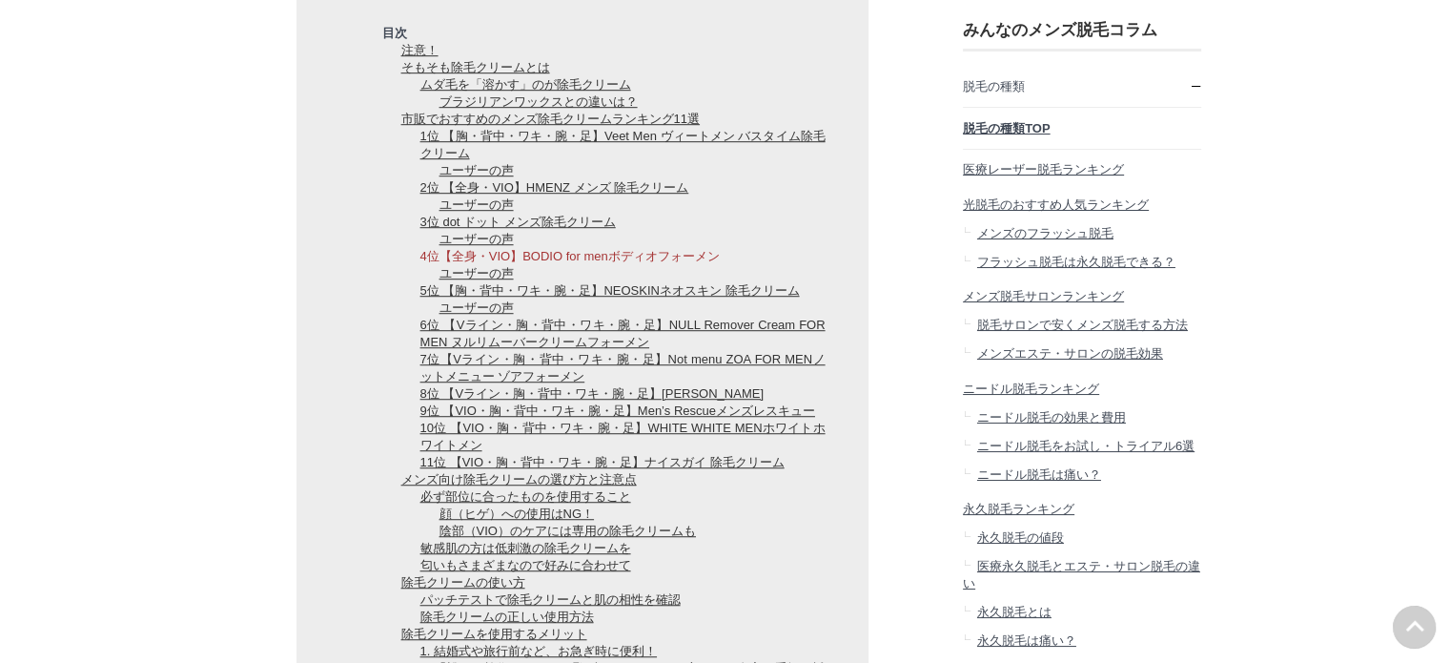
click at [531, 263] on link "4位【全身・VIO】BODIO for menボディオフォーメン" at bounding box center [569, 256] width 299 height 14
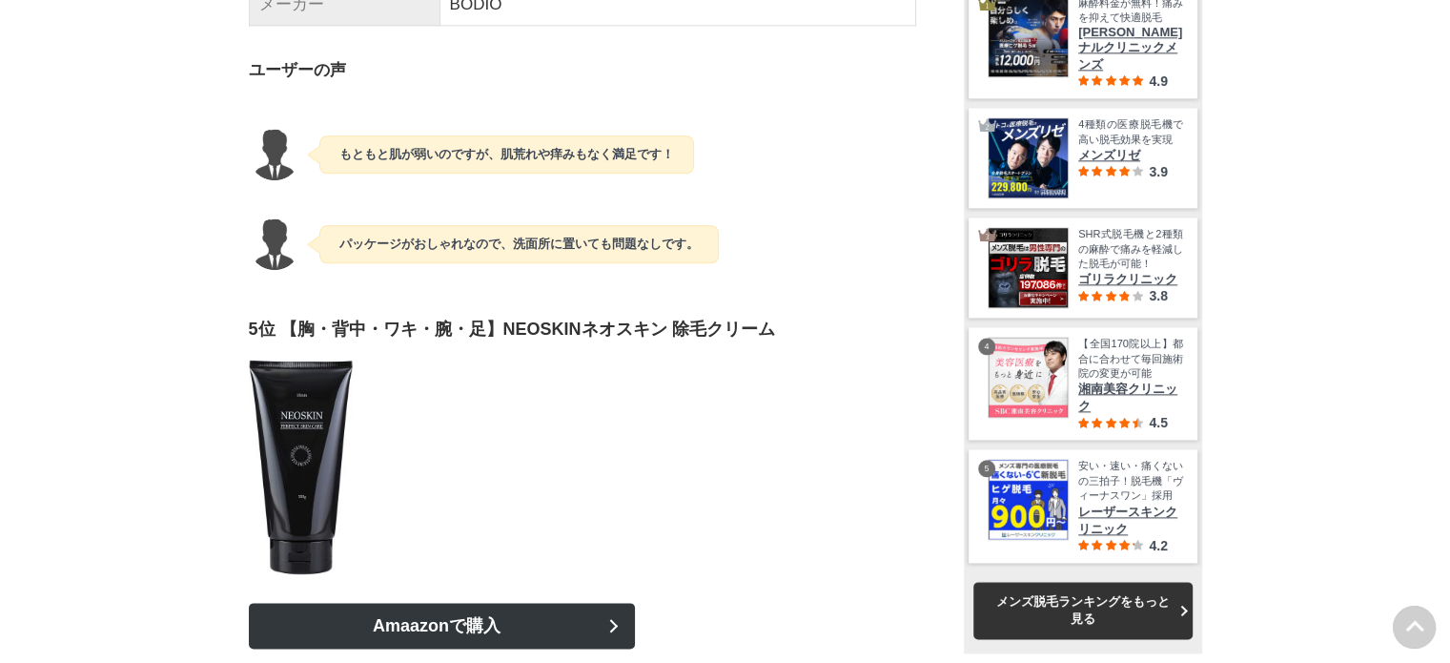
scroll to position [9698, 0]
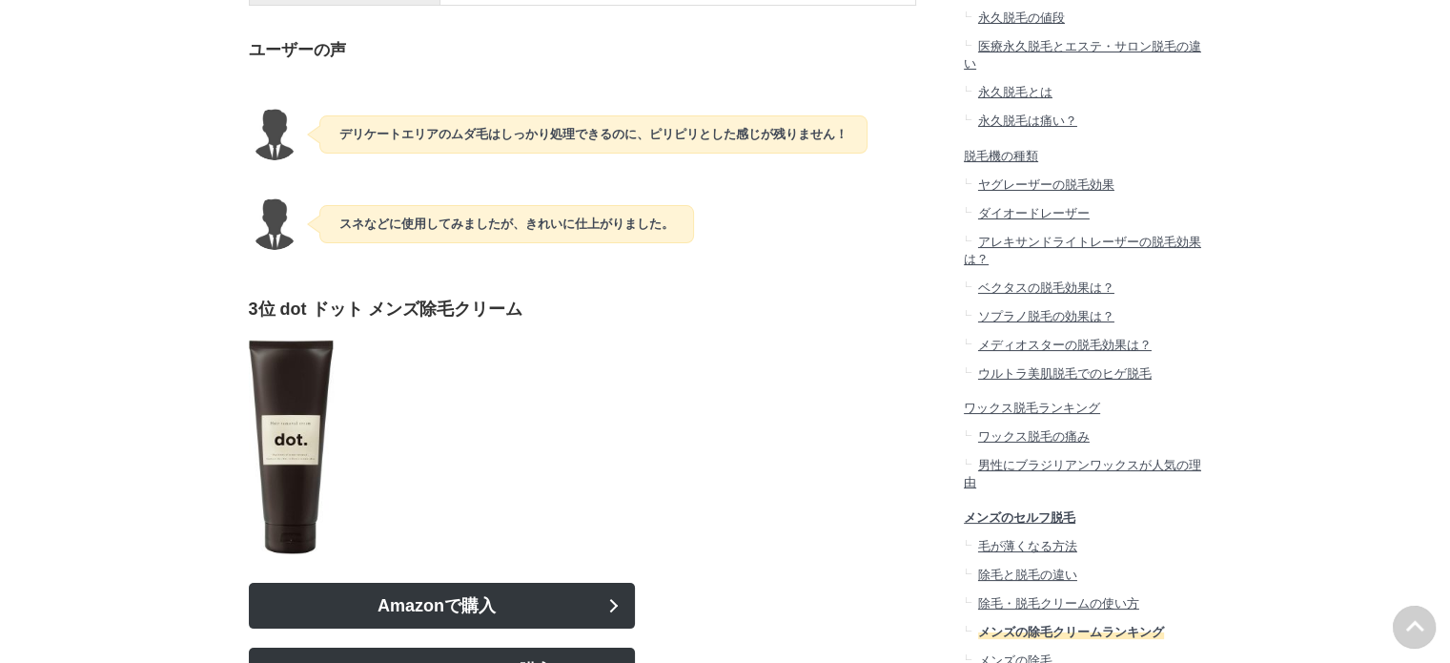
scroll to position [7315, 0]
